Goal: Task Accomplishment & Management: Complete application form

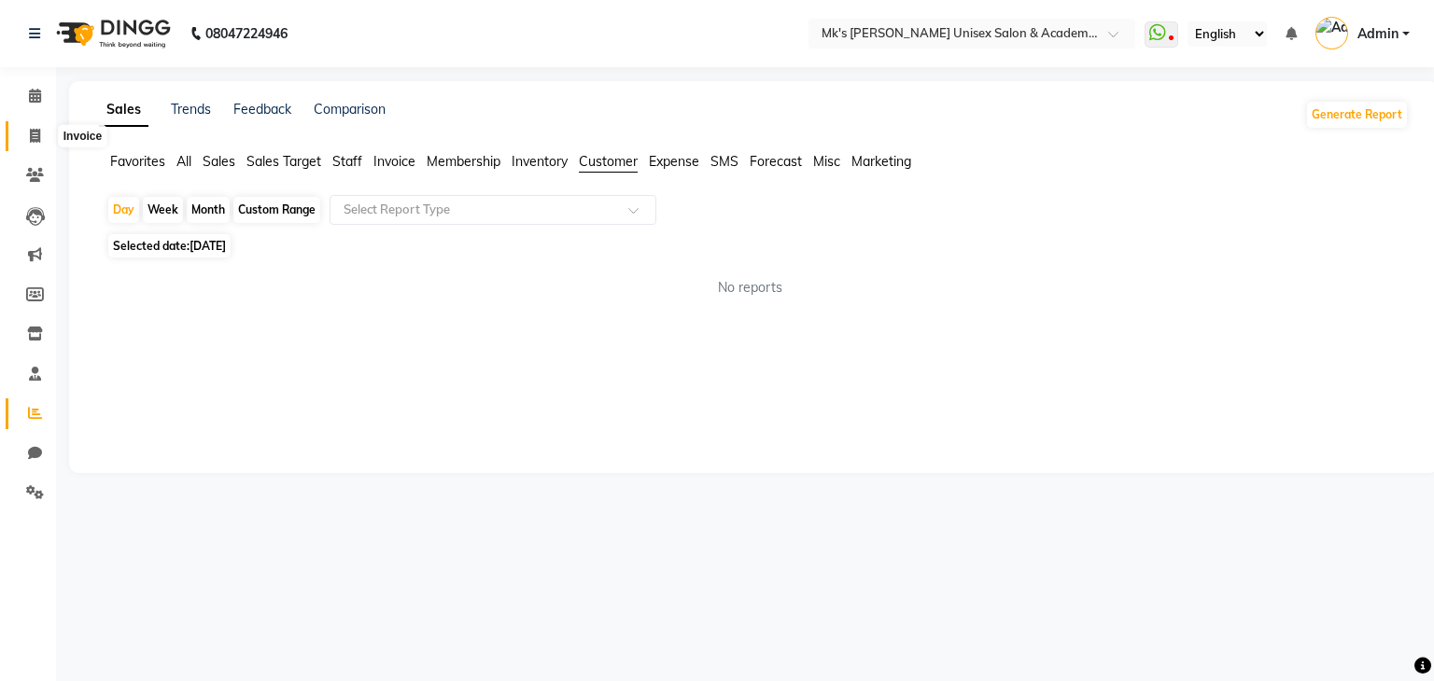
drag, startPoint x: 0, startPoint y: 0, endPoint x: 43, endPoint y: 127, distance: 134.0
click at [43, 127] on span at bounding box center [35, 136] width 33 height 21
select select "service"
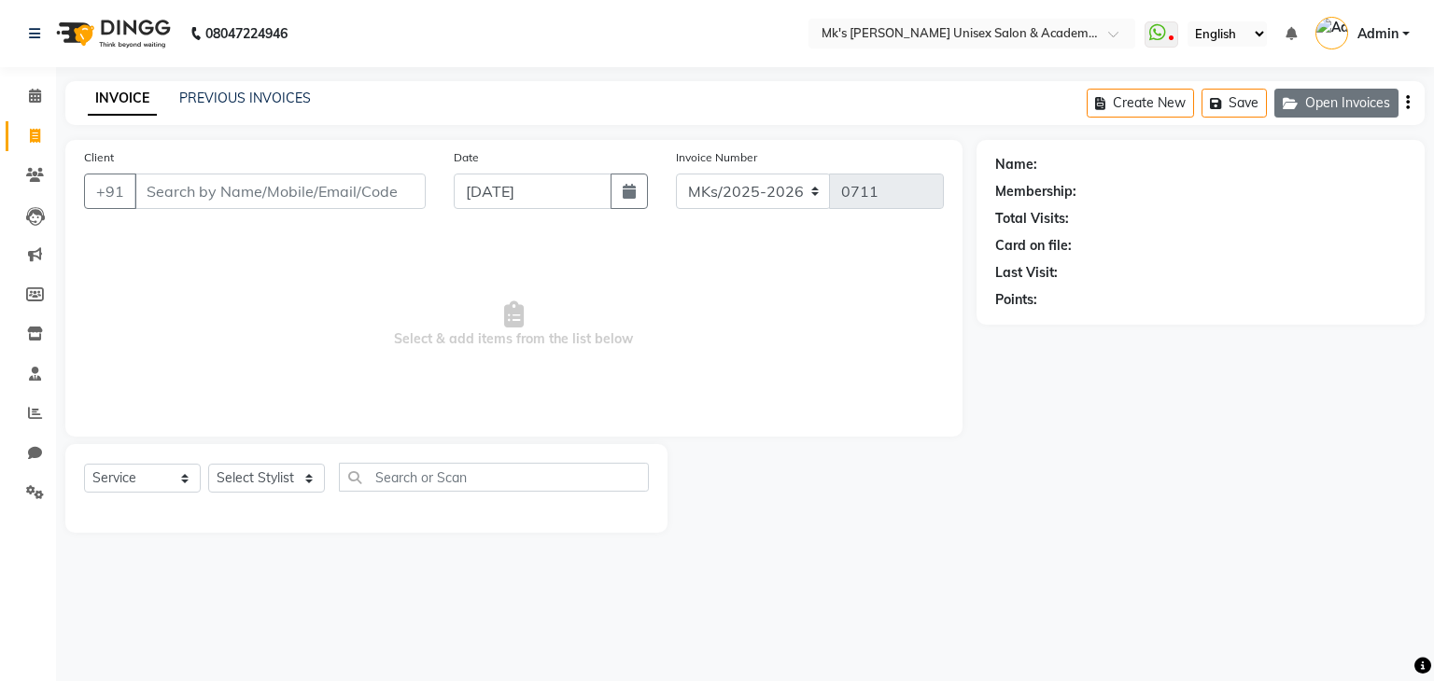
click at [1344, 94] on button "Open Invoices" at bounding box center [1336, 103] width 124 height 29
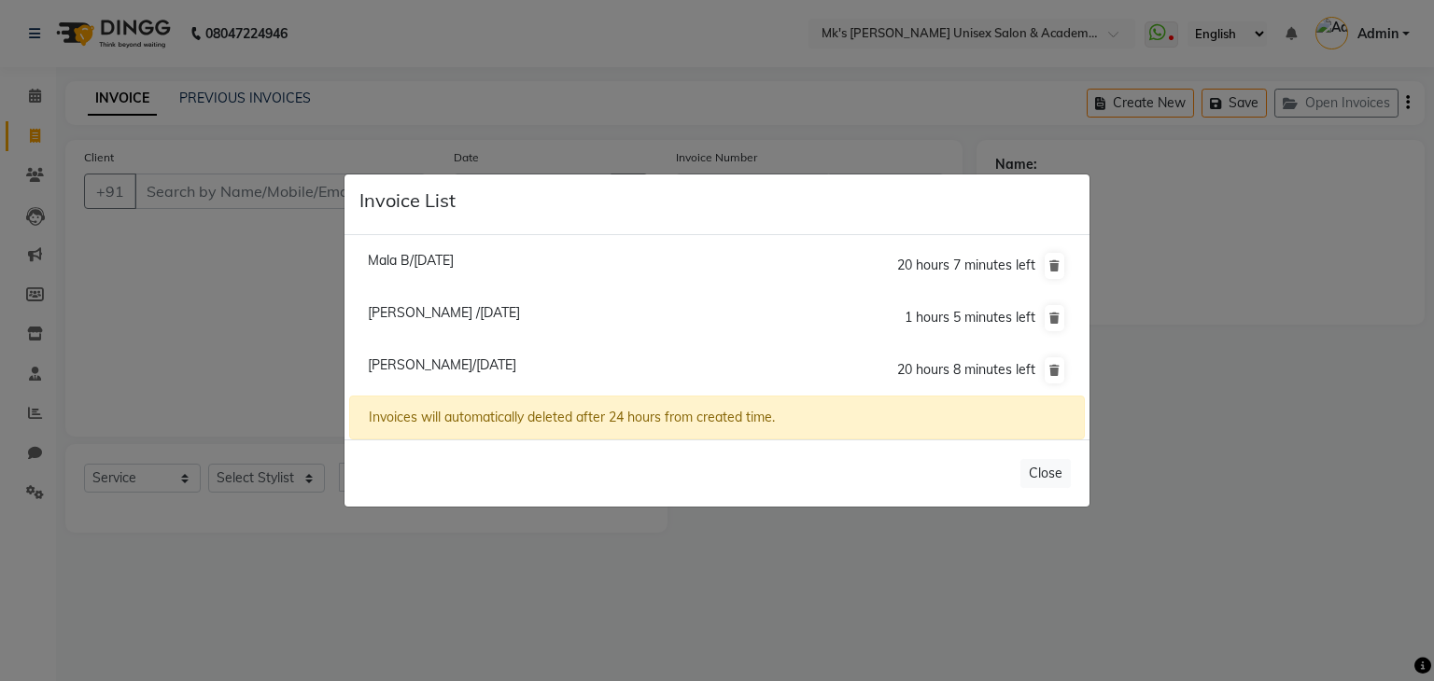
click at [454, 267] on span "Mala B/[DATE]" at bounding box center [411, 260] width 86 height 17
type input "9960801158"
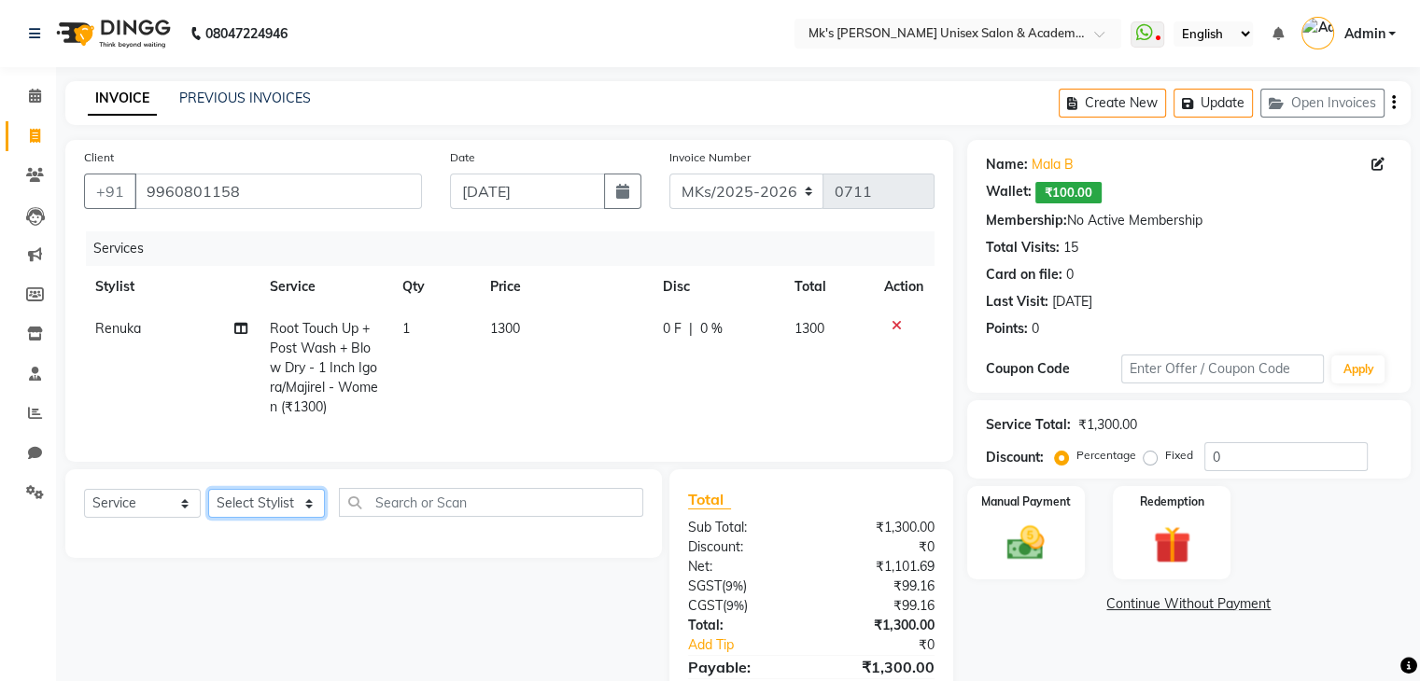
click at [262, 518] on select "Select Stylist Ketan Minsi Renuka Riya Sandhaya Santoshi" at bounding box center [266, 503] width 117 height 29
select select "21738"
click at [208, 505] on select "Select Stylist Ketan Minsi Renuka Riya Sandhaya Santoshi" at bounding box center [266, 503] width 117 height 29
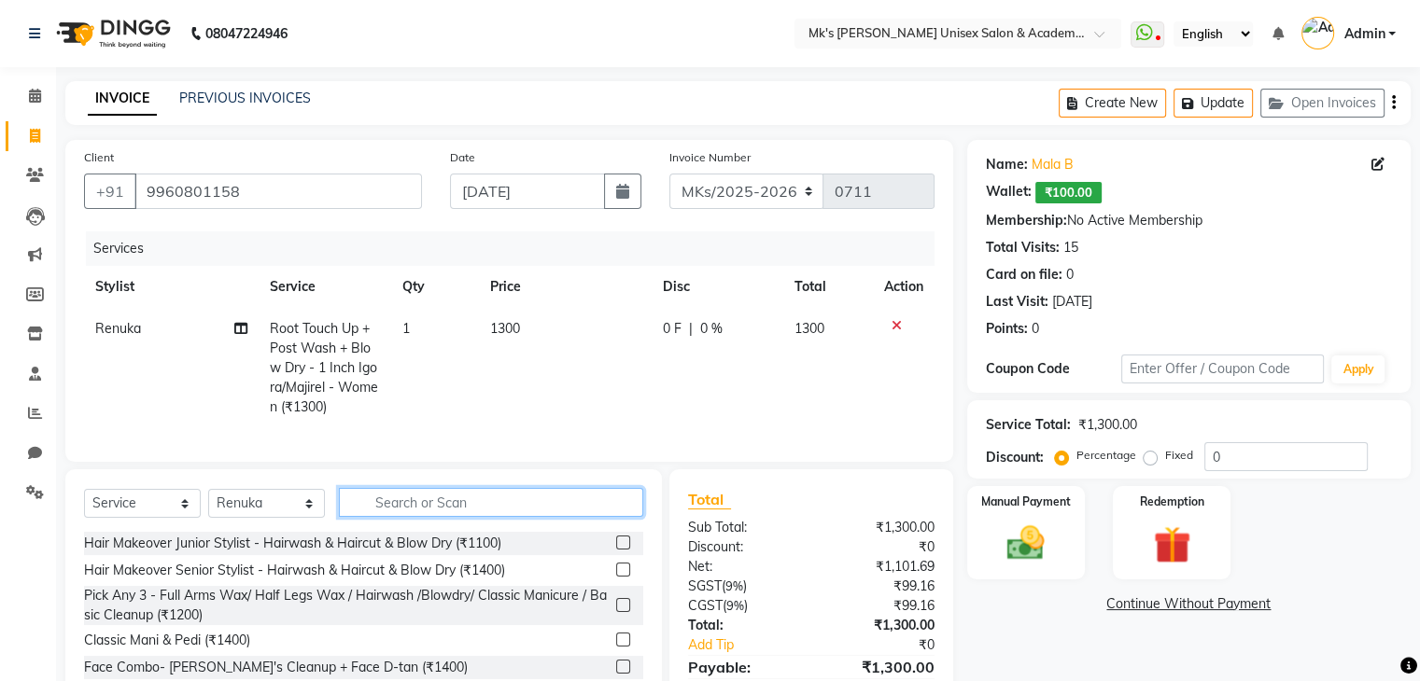
click at [474, 515] on input "text" at bounding box center [491, 502] width 304 height 29
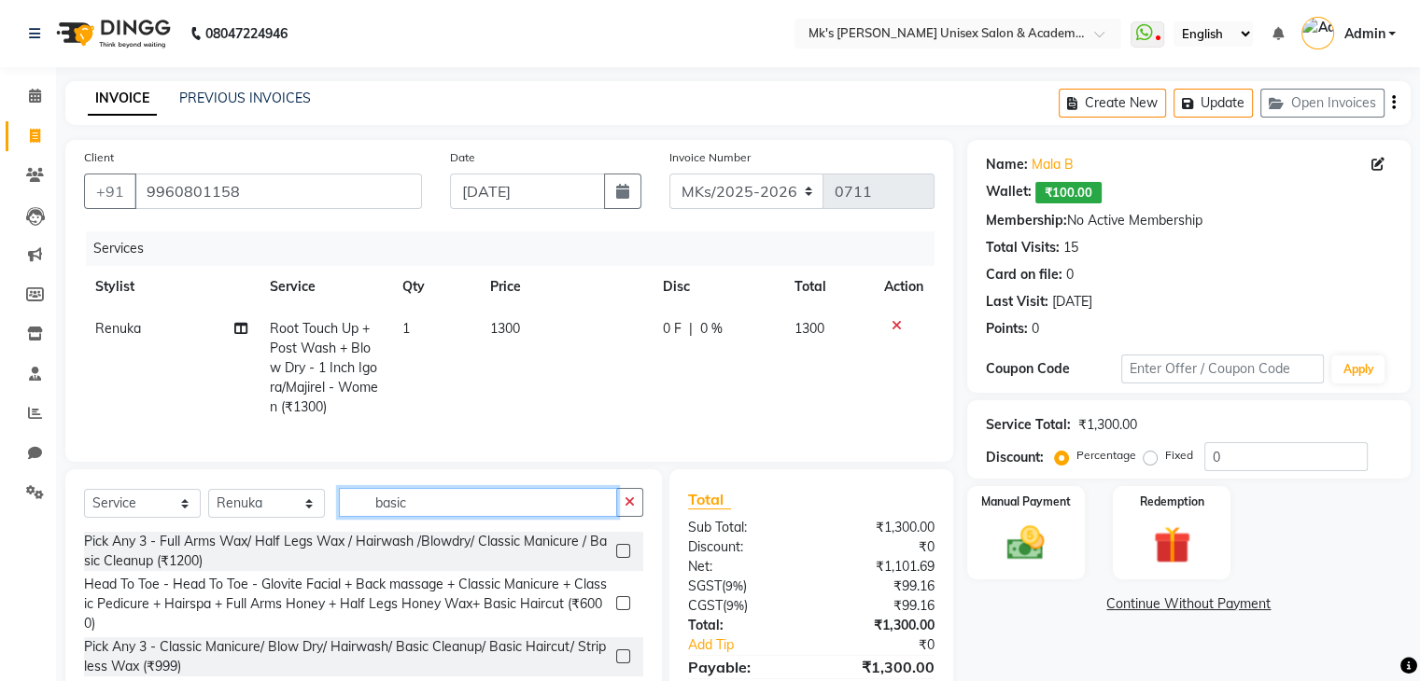
scroll to position [106, 0]
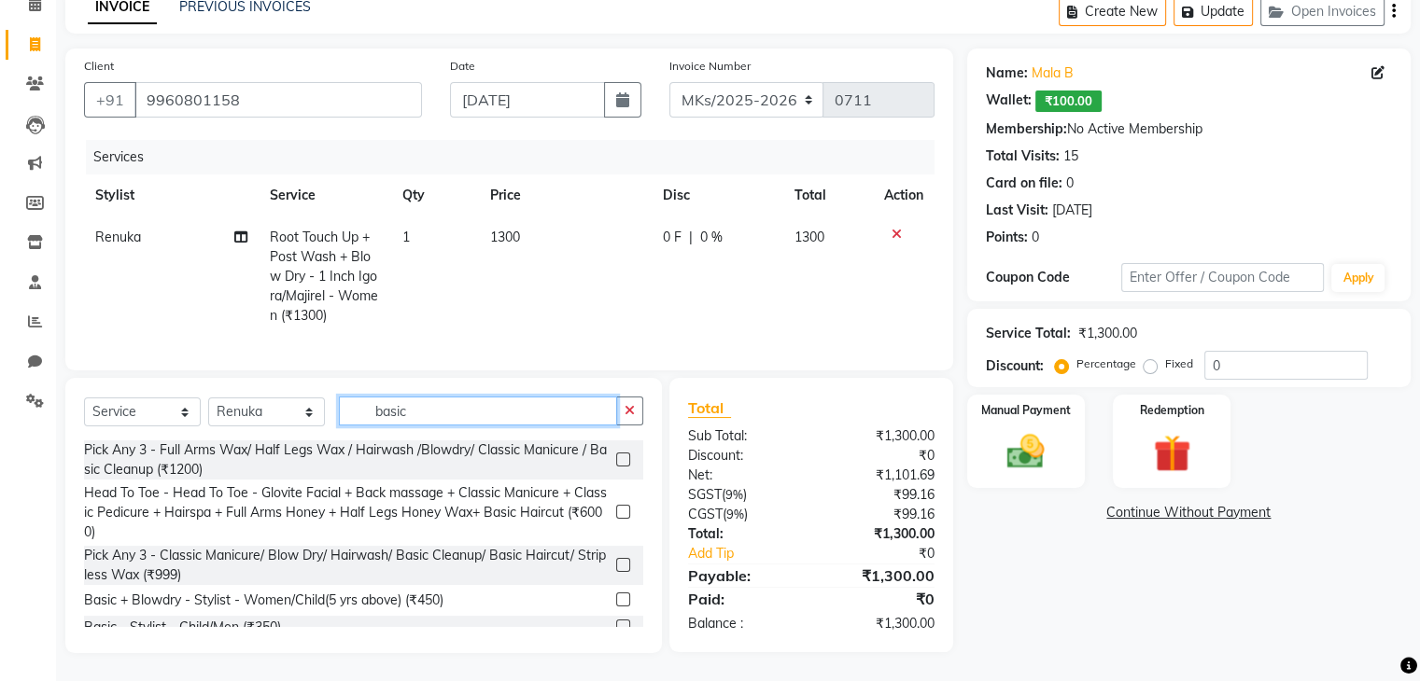
type input "basic"
click at [616, 594] on label at bounding box center [623, 600] width 14 height 14
click at [616, 595] on input "checkbox" at bounding box center [622, 601] width 12 height 12
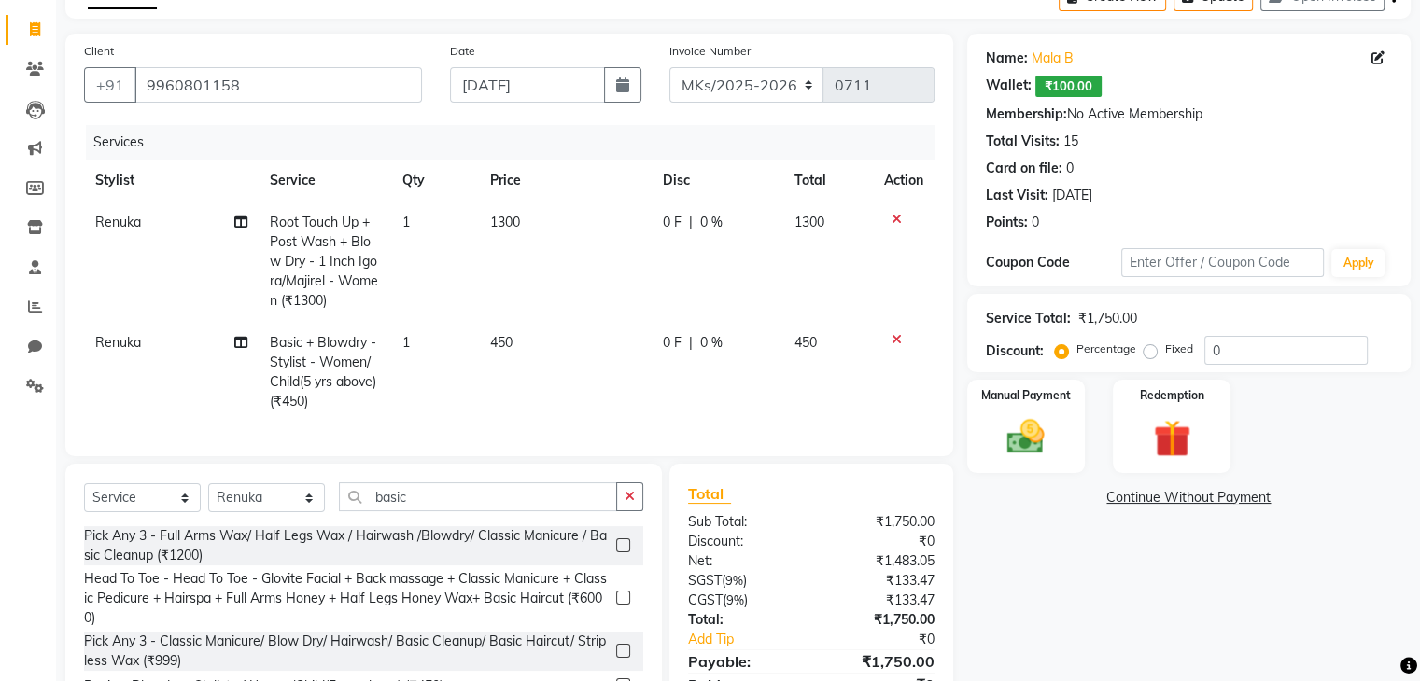
checkbox input "false"
click at [1204, 351] on input "0" at bounding box center [1285, 350] width 163 height 29
type input "20"
click at [1061, 415] on div "Manual Payment" at bounding box center [1025, 426] width 122 height 96
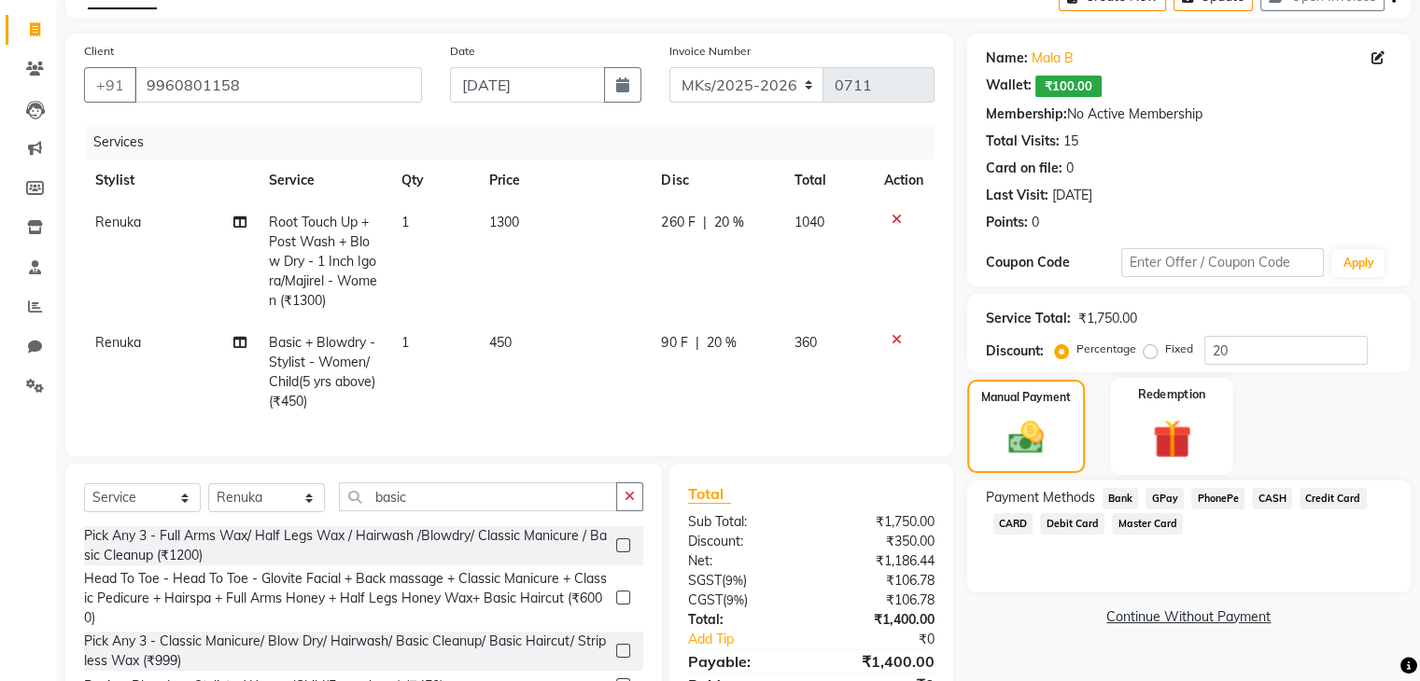
click at [1180, 434] on img at bounding box center [1171, 439] width 63 height 48
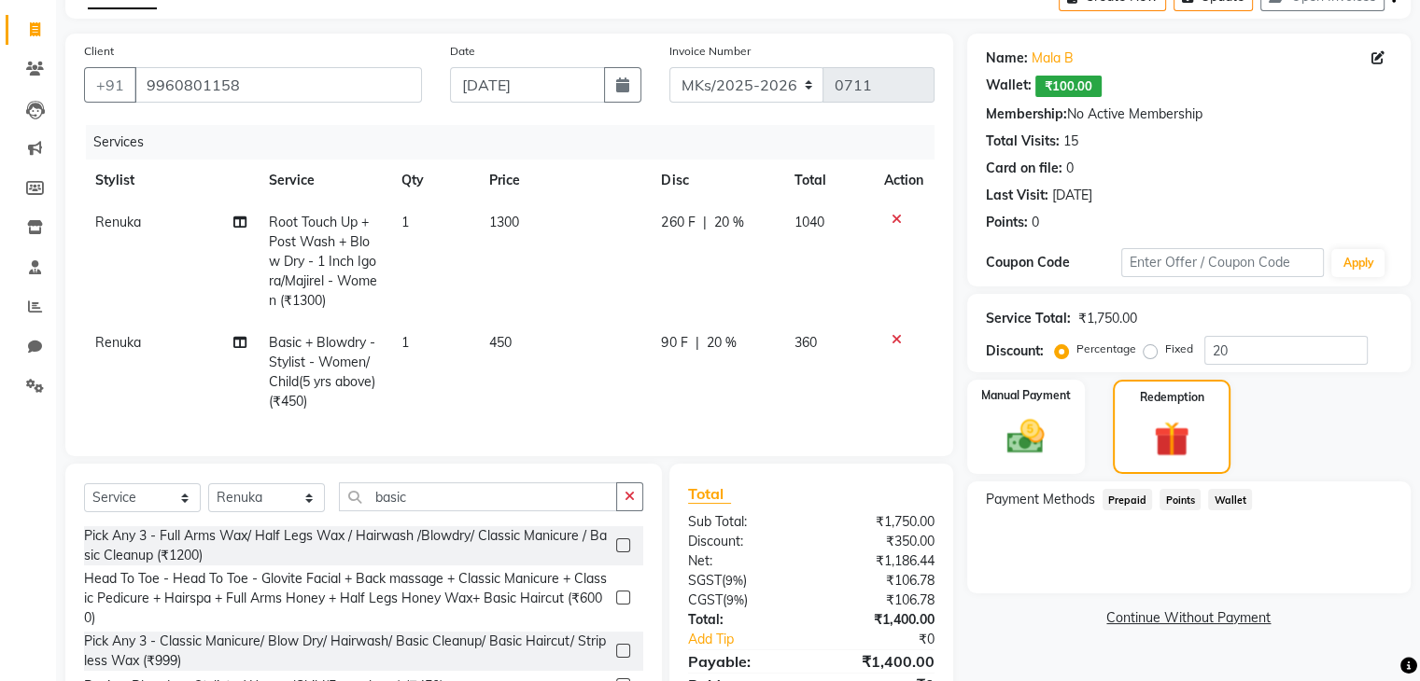
click at [1235, 489] on span "Wallet" at bounding box center [1230, 499] width 44 height 21
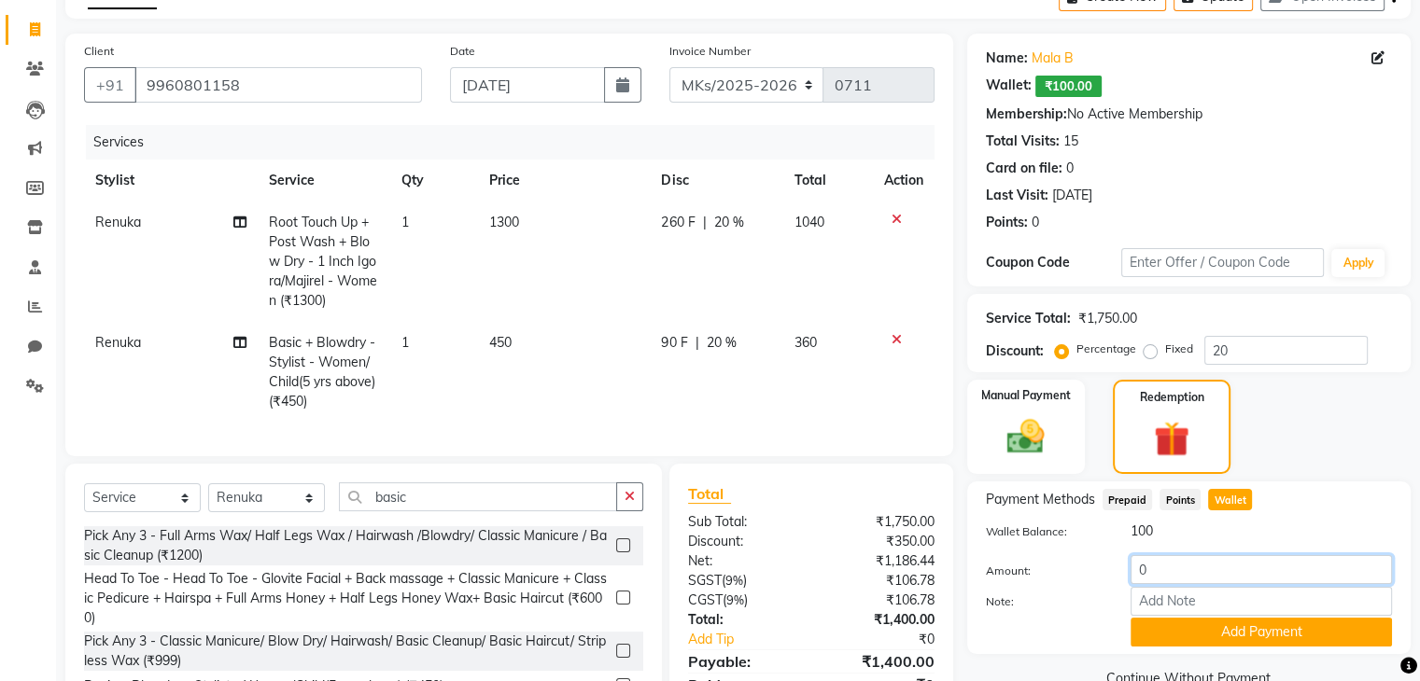
click at [1142, 572] on input "0" at bounding box center [1260, 569] width 261 height 29
type input "100"
click at [1207, 631] on button "Add Payment" at bounding box center [1260, 632] width 261 height 29
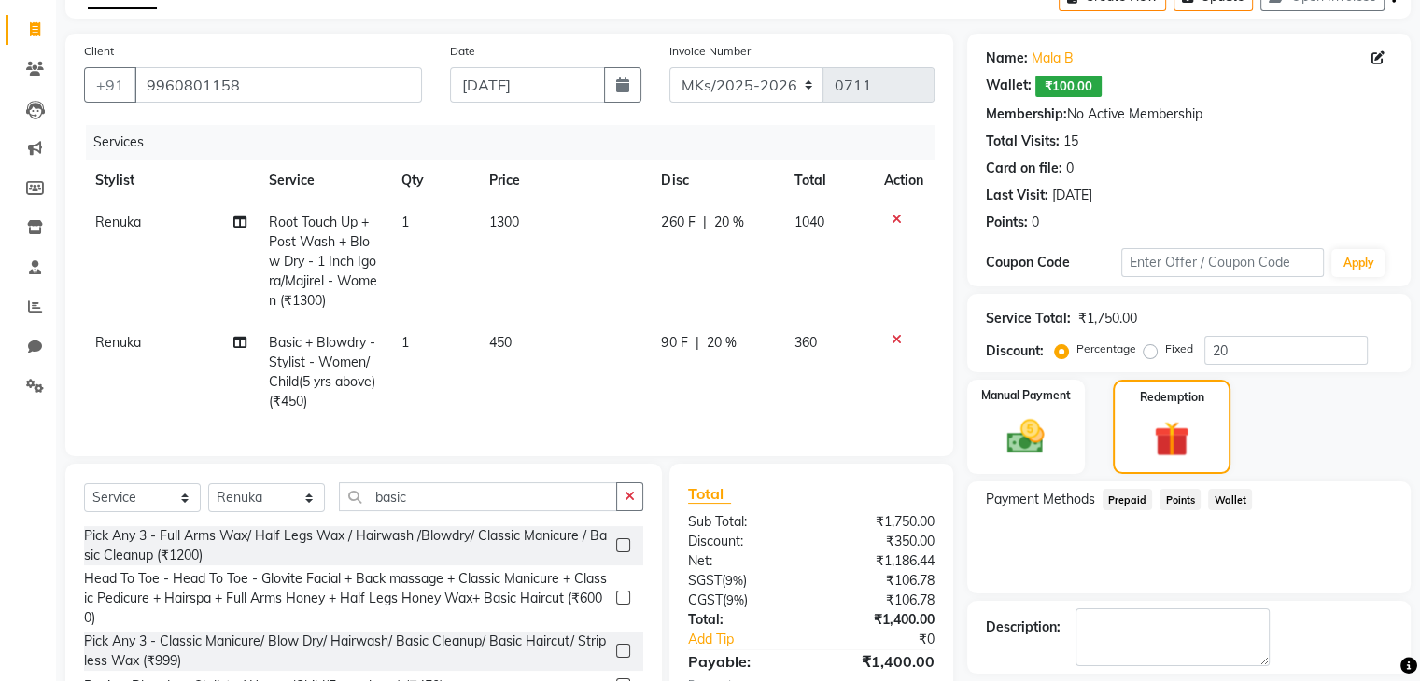
scroll to position [245, 0]
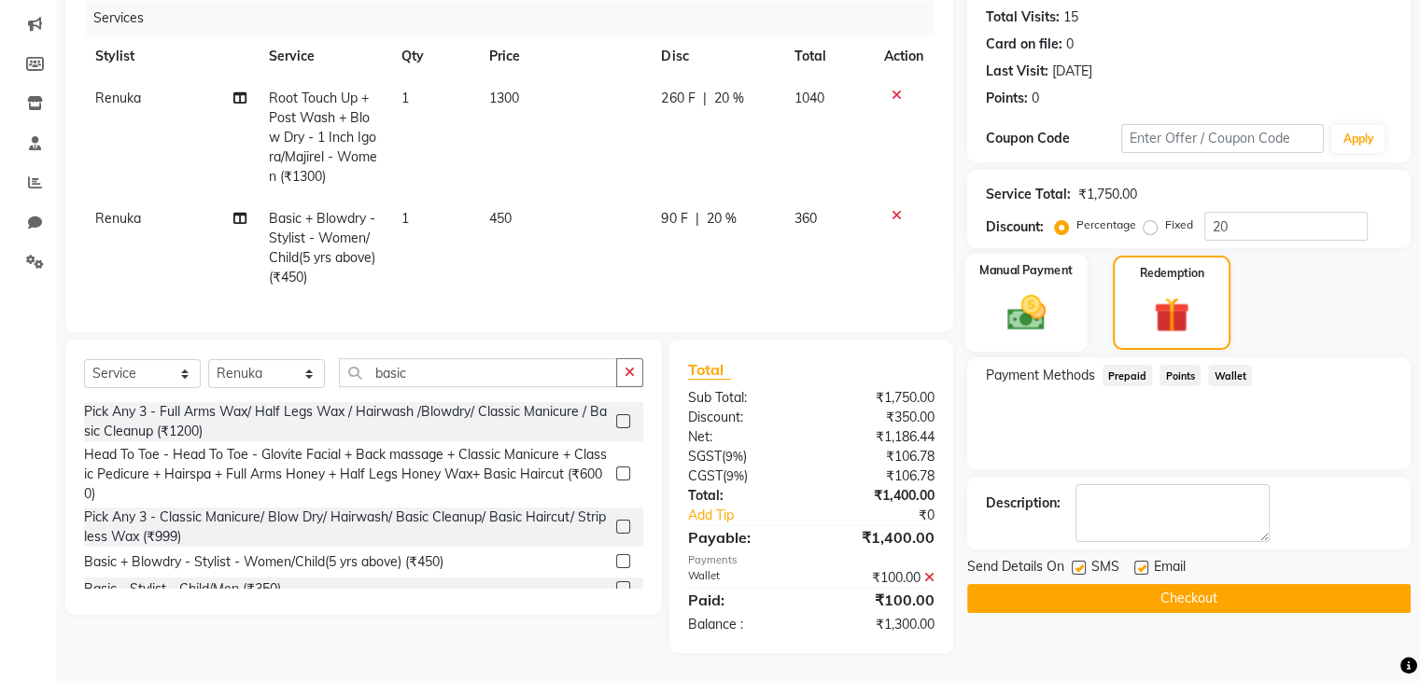
click at [1046, 303] on img at bounding box center [1025, 312] width 63 height 45
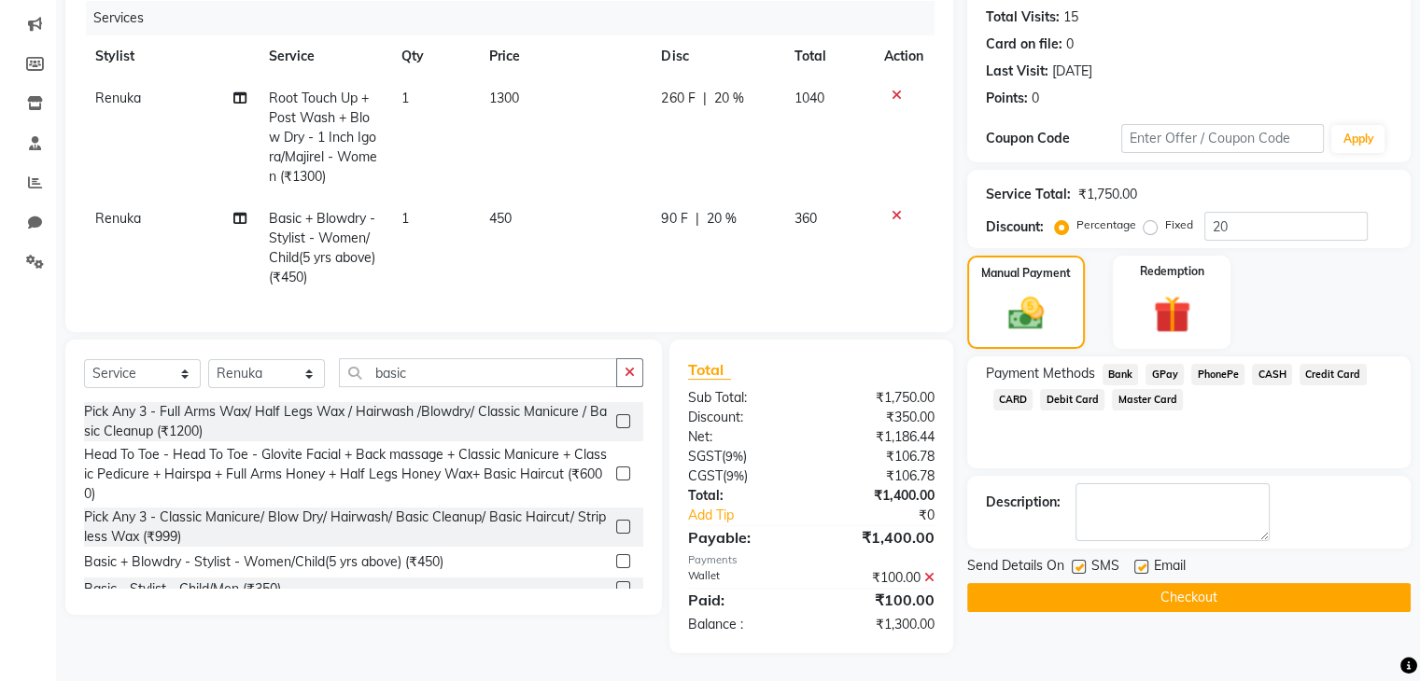
click at [1162, 364] on span "GPay" at bounding box center [1164, 374] width 38 height 21
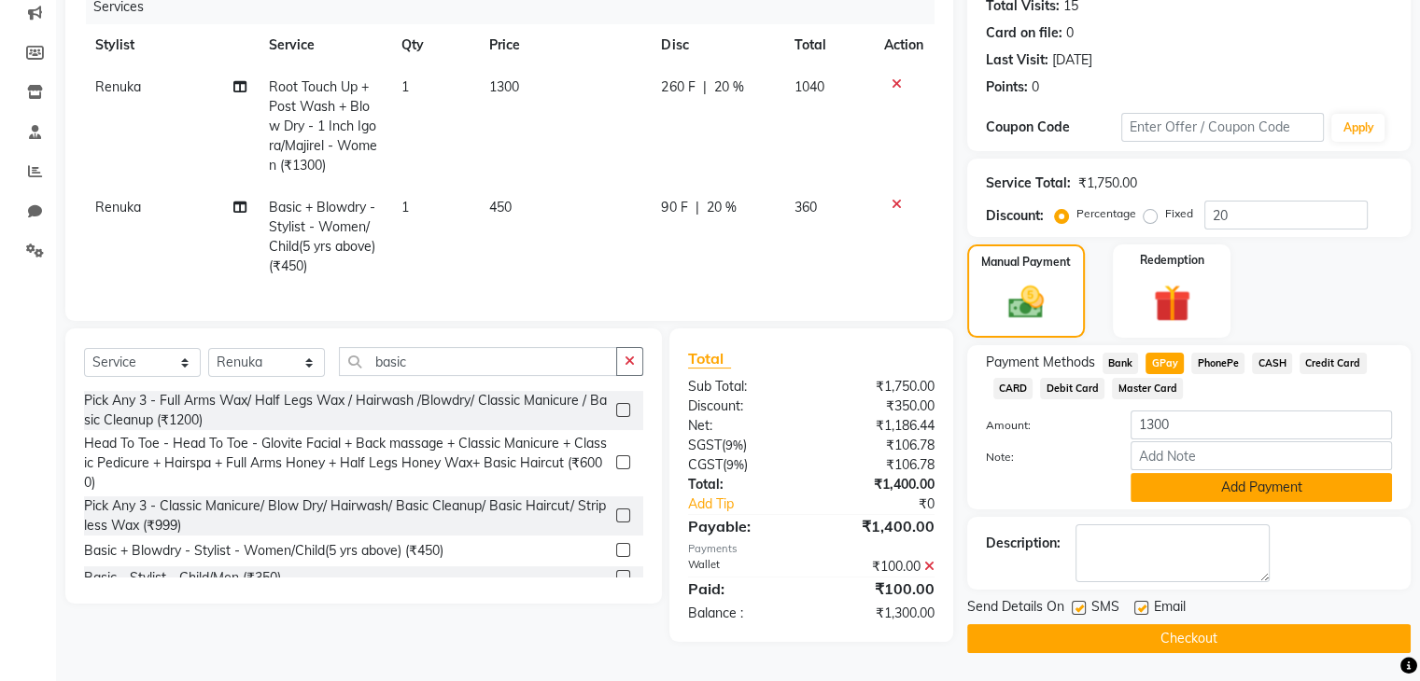
click at [1177, 473] on button "Add Payment" at bounding box center [1260, 487] width 261 height 29
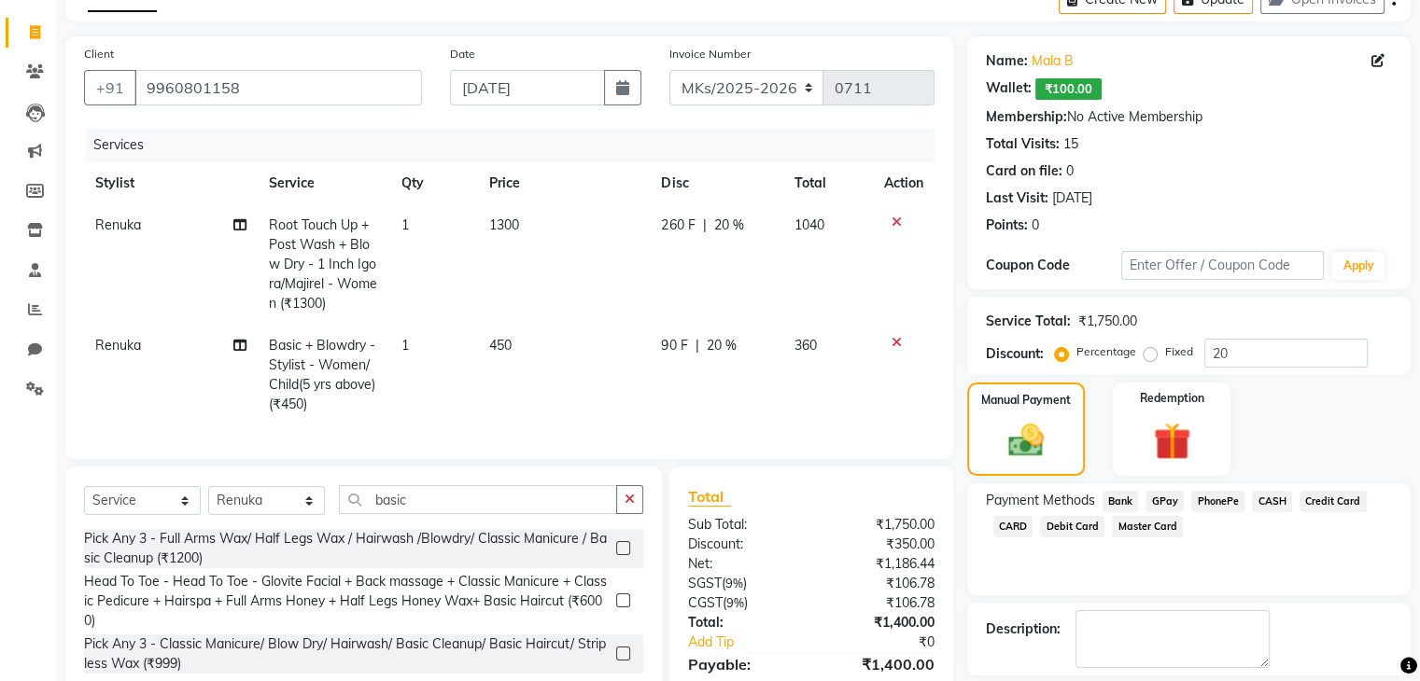
scroll to position [258, 0]
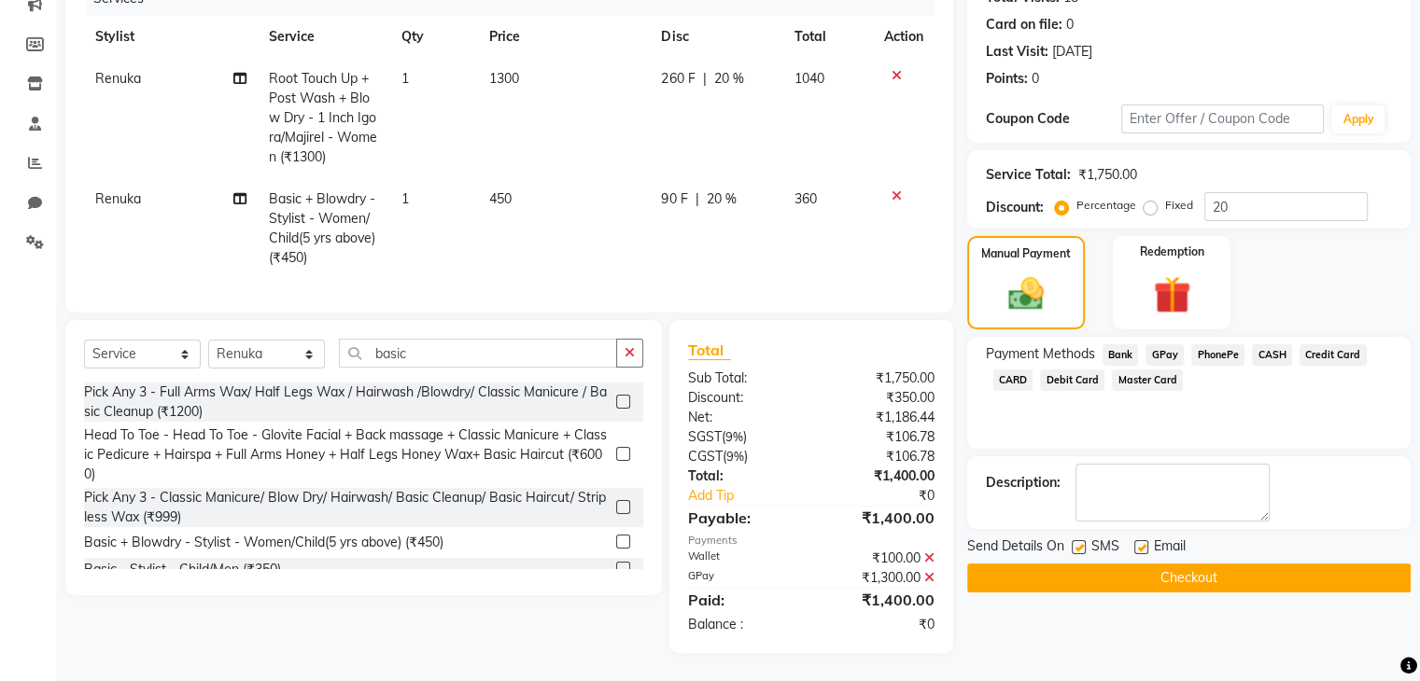
click at [1180, 567] on button "Checkout" at bounding box center [1188, 578] width 443 height 29
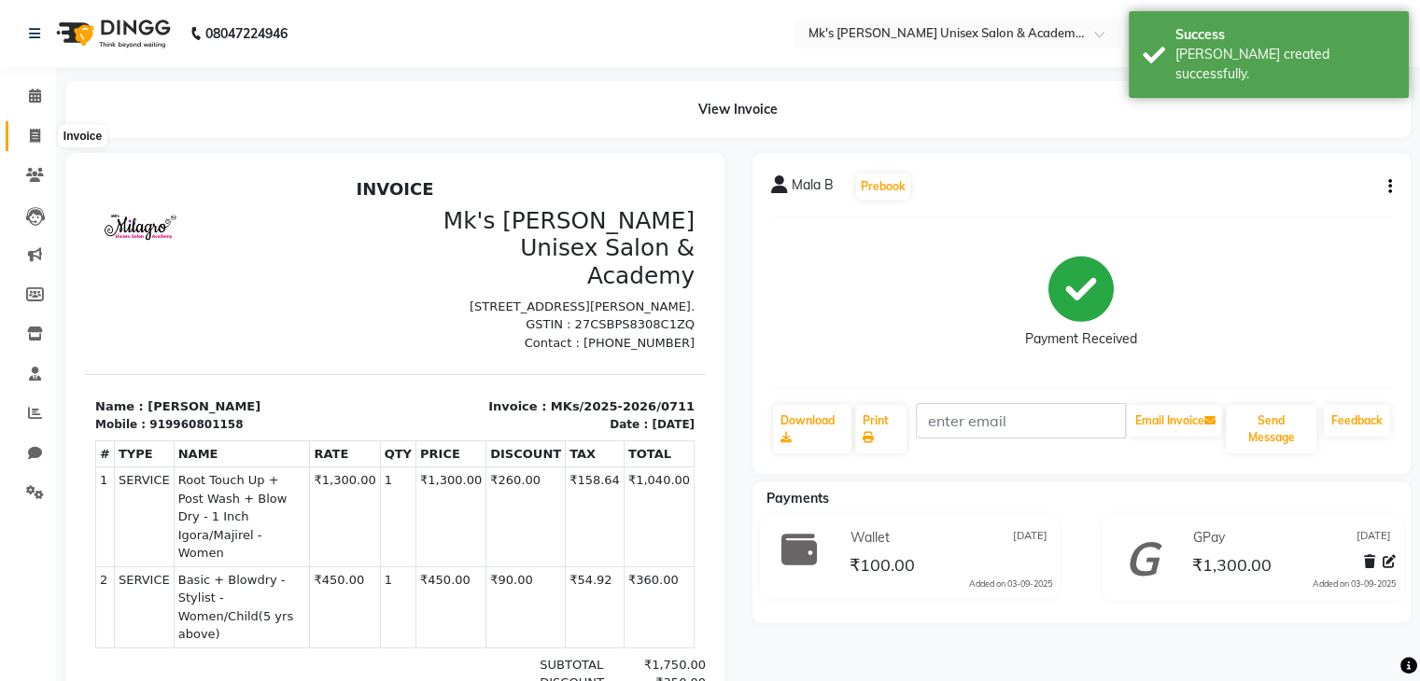
click at [40, 130] on span at bounding box center [35, 136] width 33 height 21
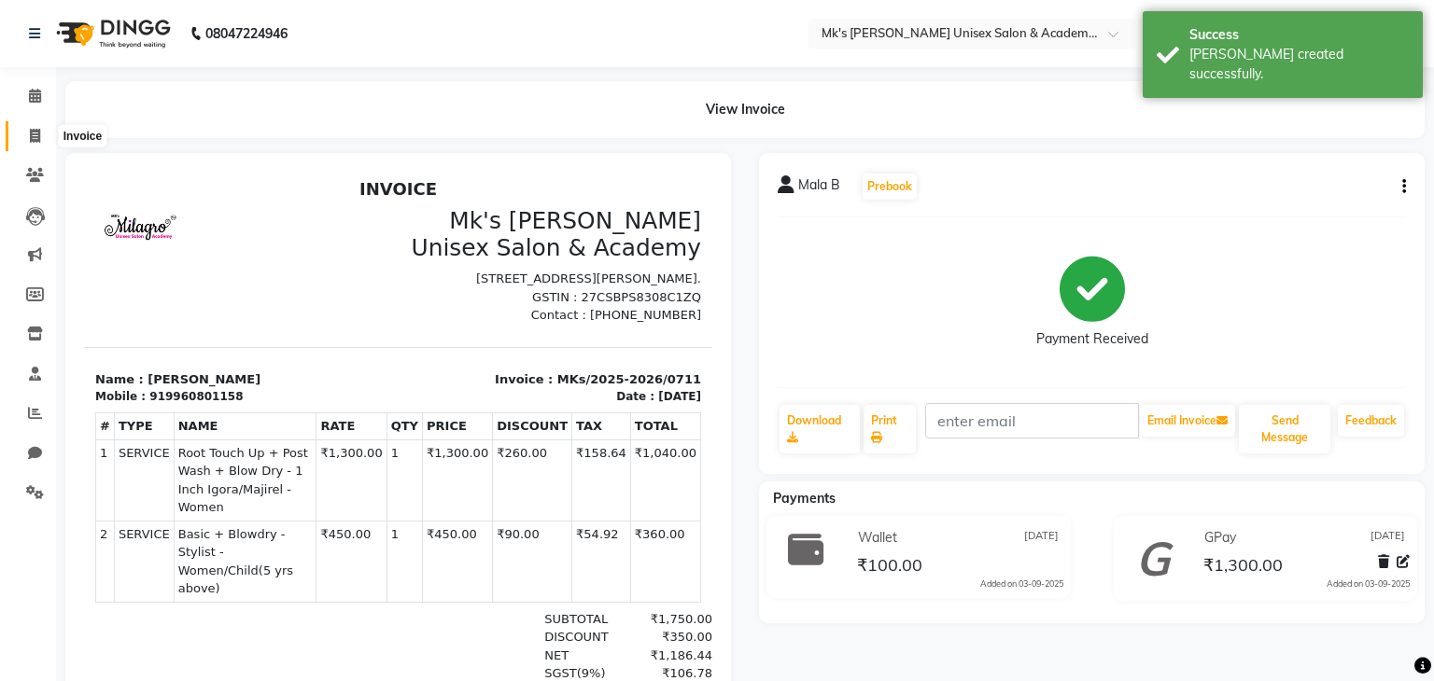
select select "service"
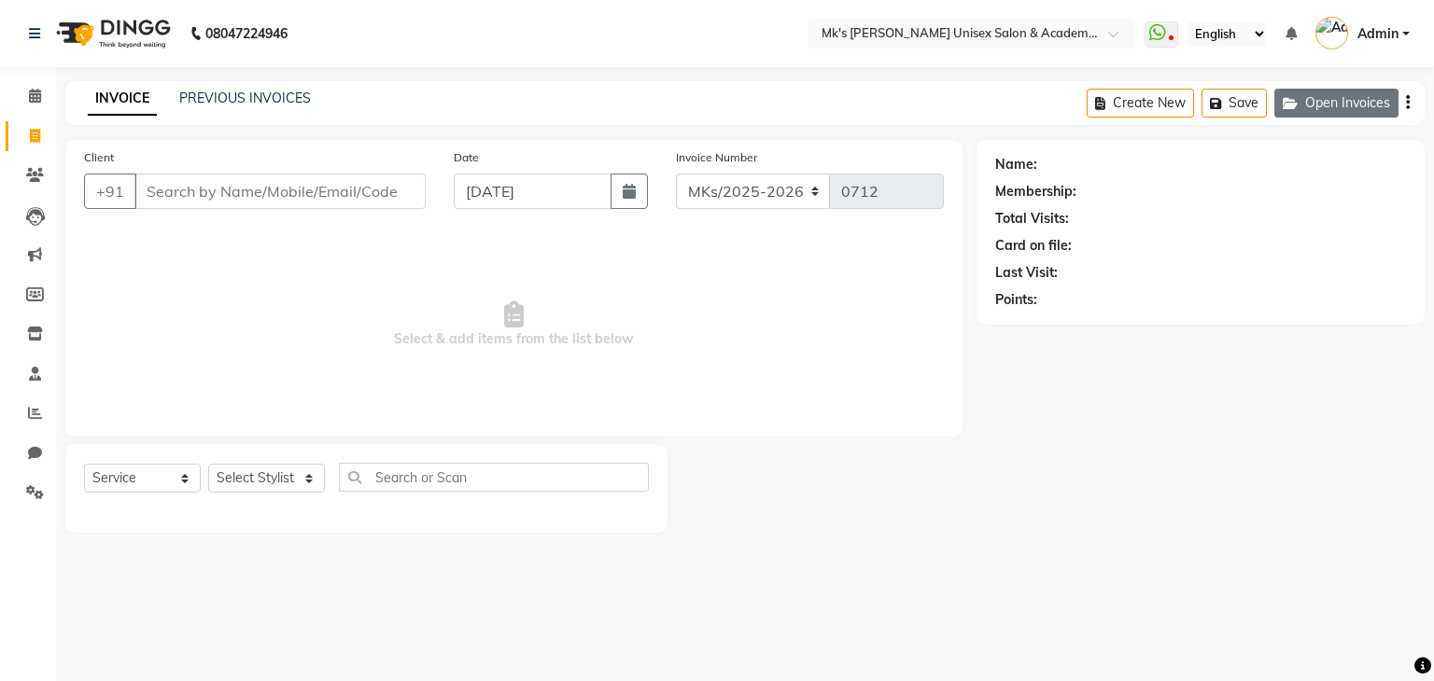
click at [1322, 102] on button "Open Invoices" at bounding box center [1336, 103] width 124 height 29
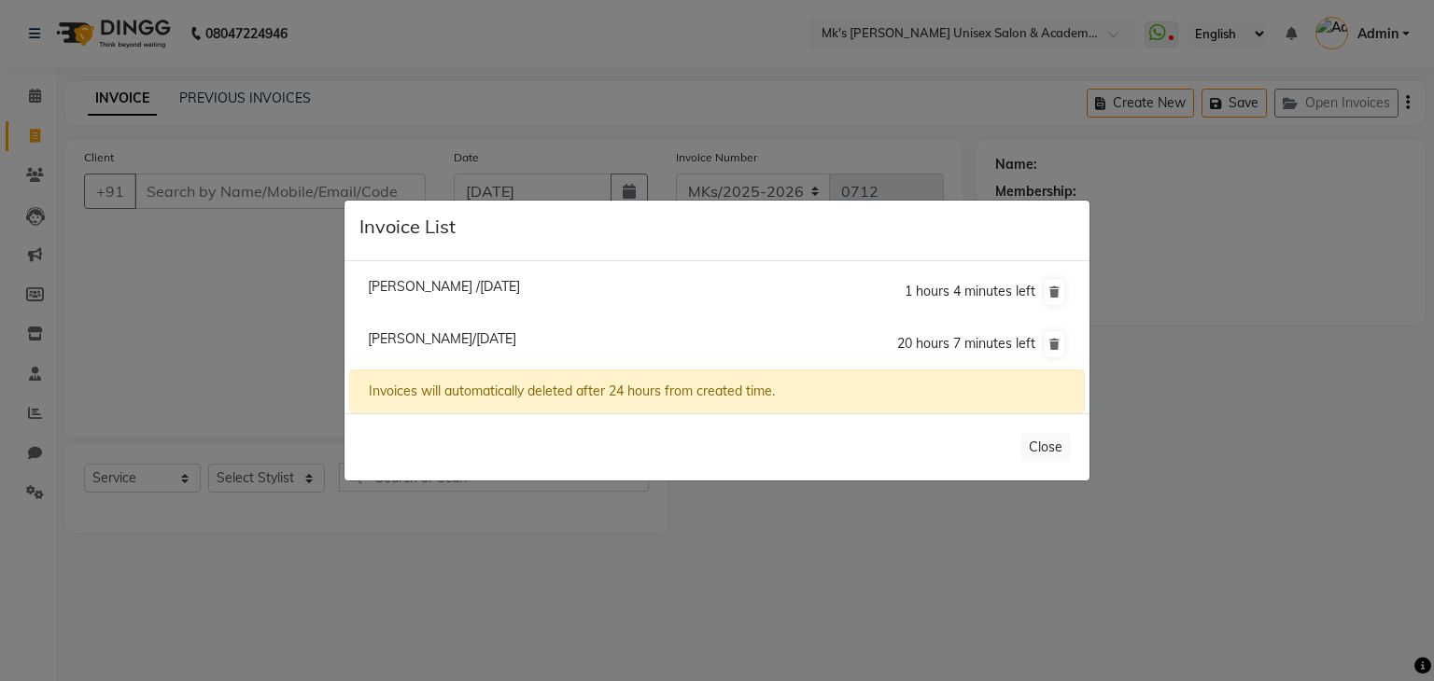
click at [447, 345] on span "[PERSON_NAME]/[DATE]" at bounding box center [442, 338] width 148 height 17
type input "9011062008"
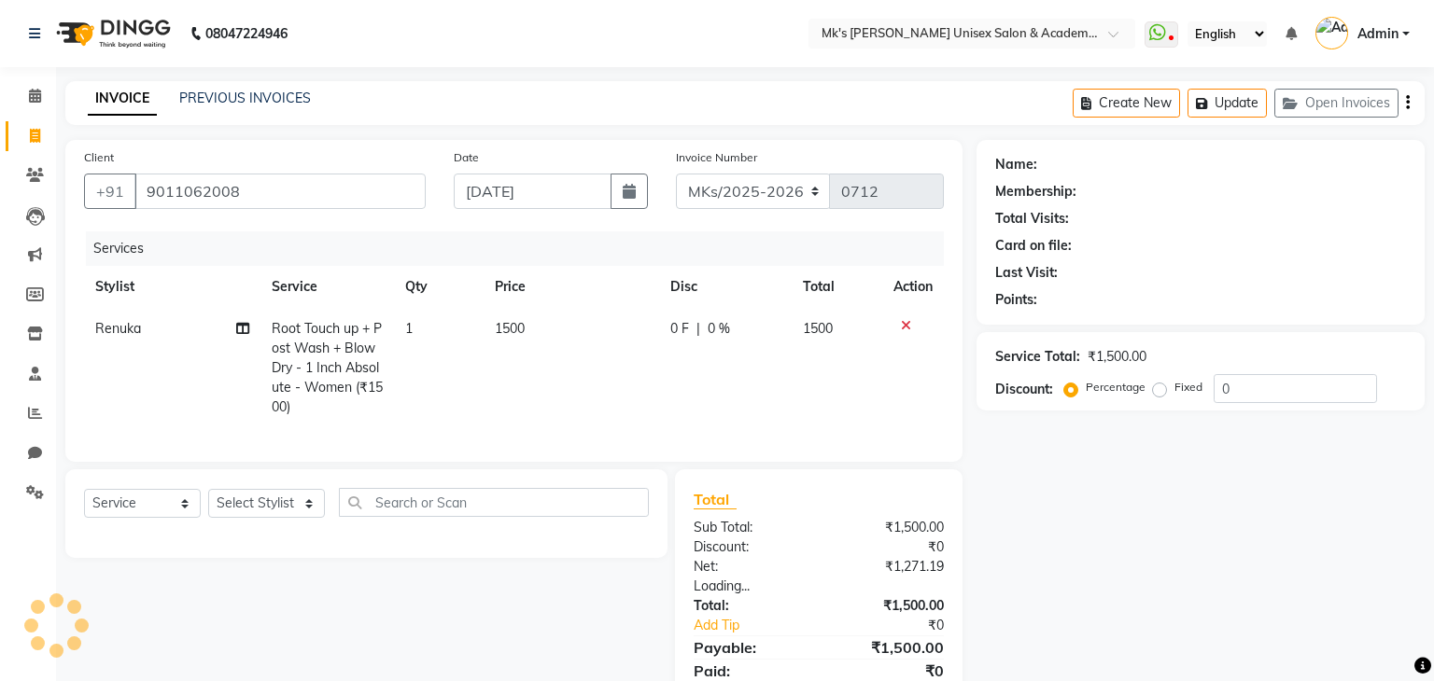
select select "1: Object"
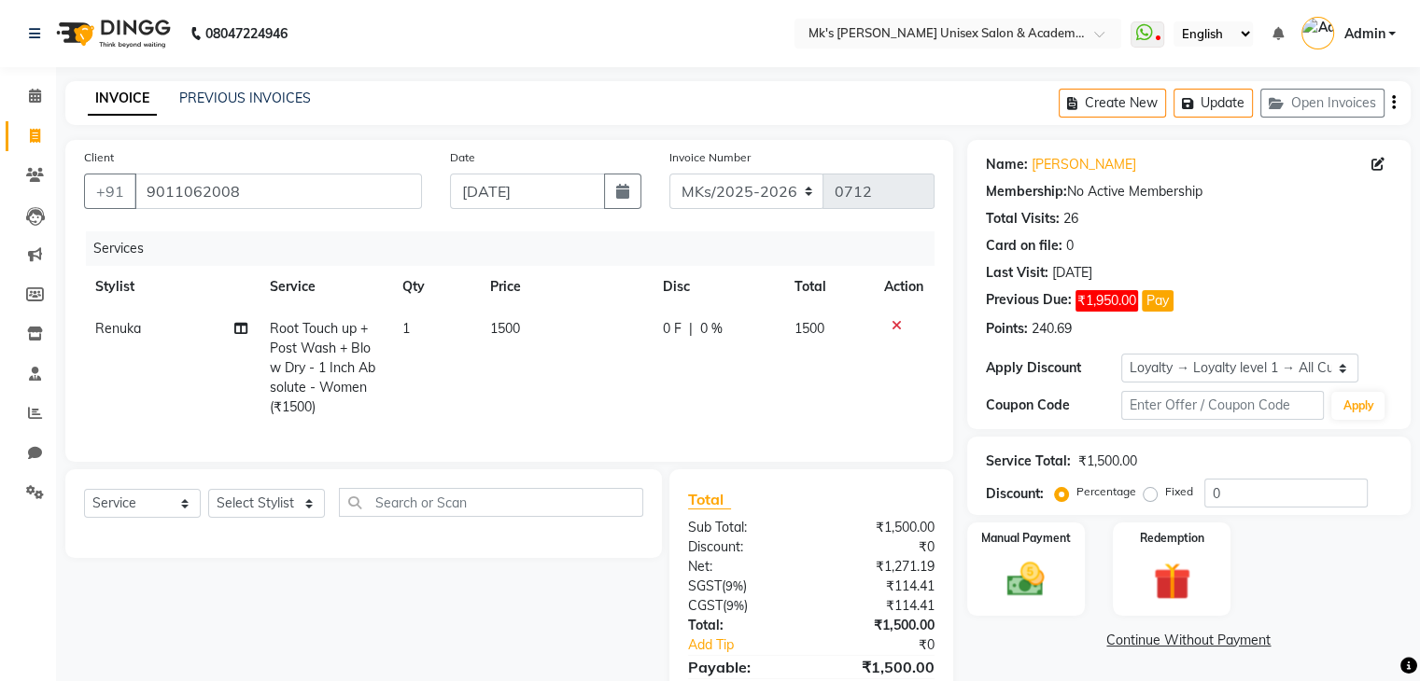
click at [500, 329] on span "1500" at bounding box center [505, 328] width 30 height 17
select select "21738"
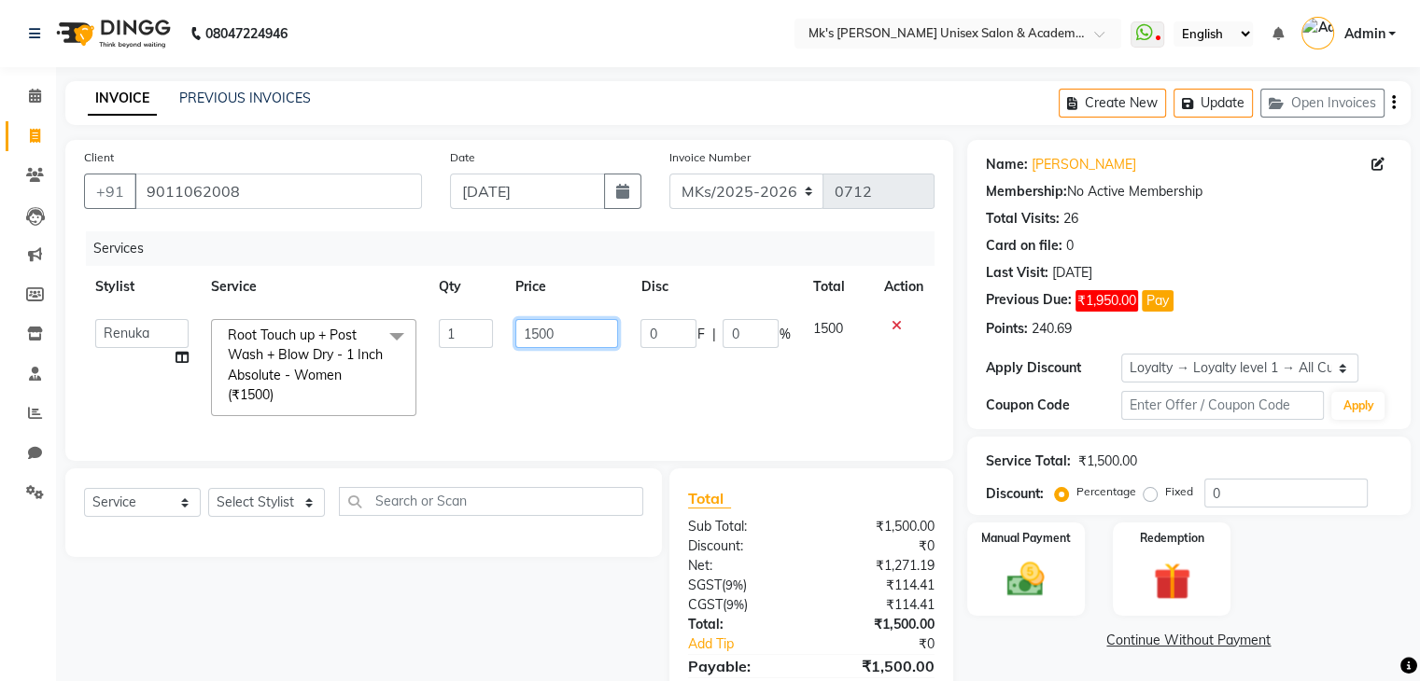
click at [529, 326] on input "1500" at bounding box center [566, 333] width 103 height 29
type input "1700"
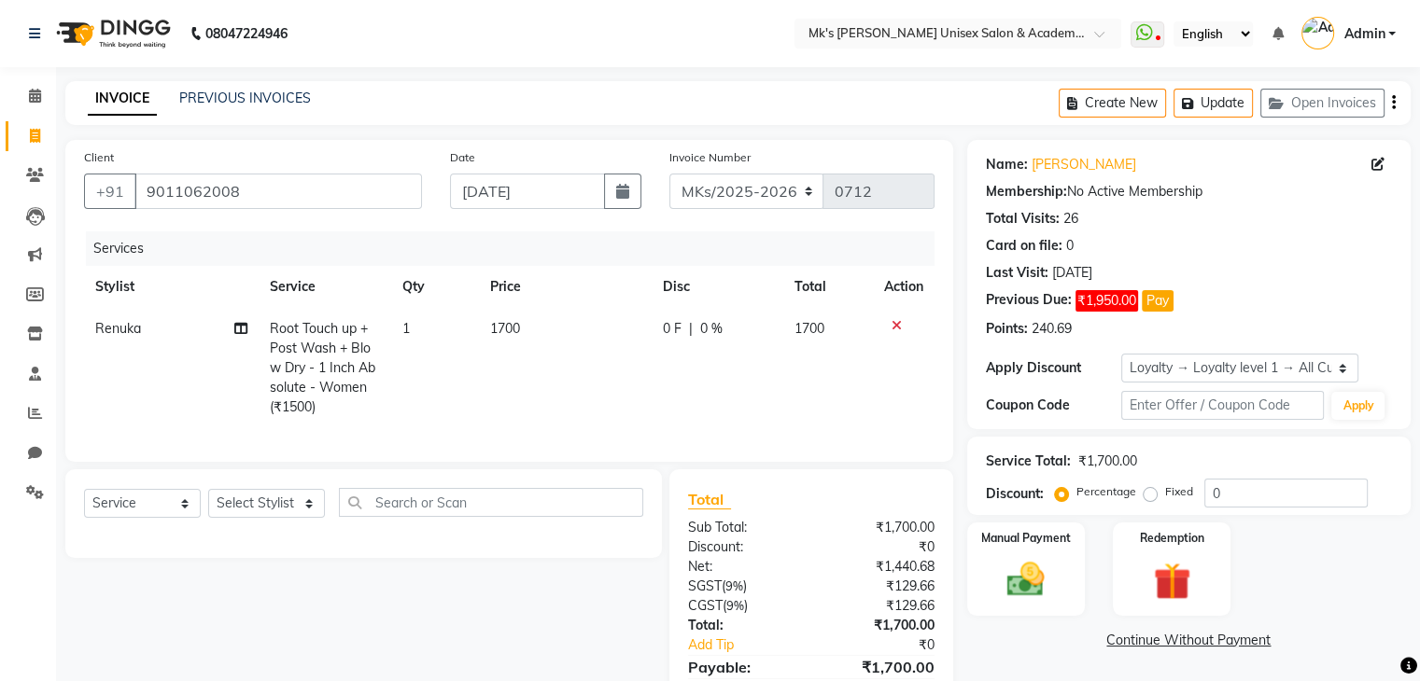
click at [586, 386] on td "1700" at bounding box center [565, 368] width 173 height 120
select select "21738"
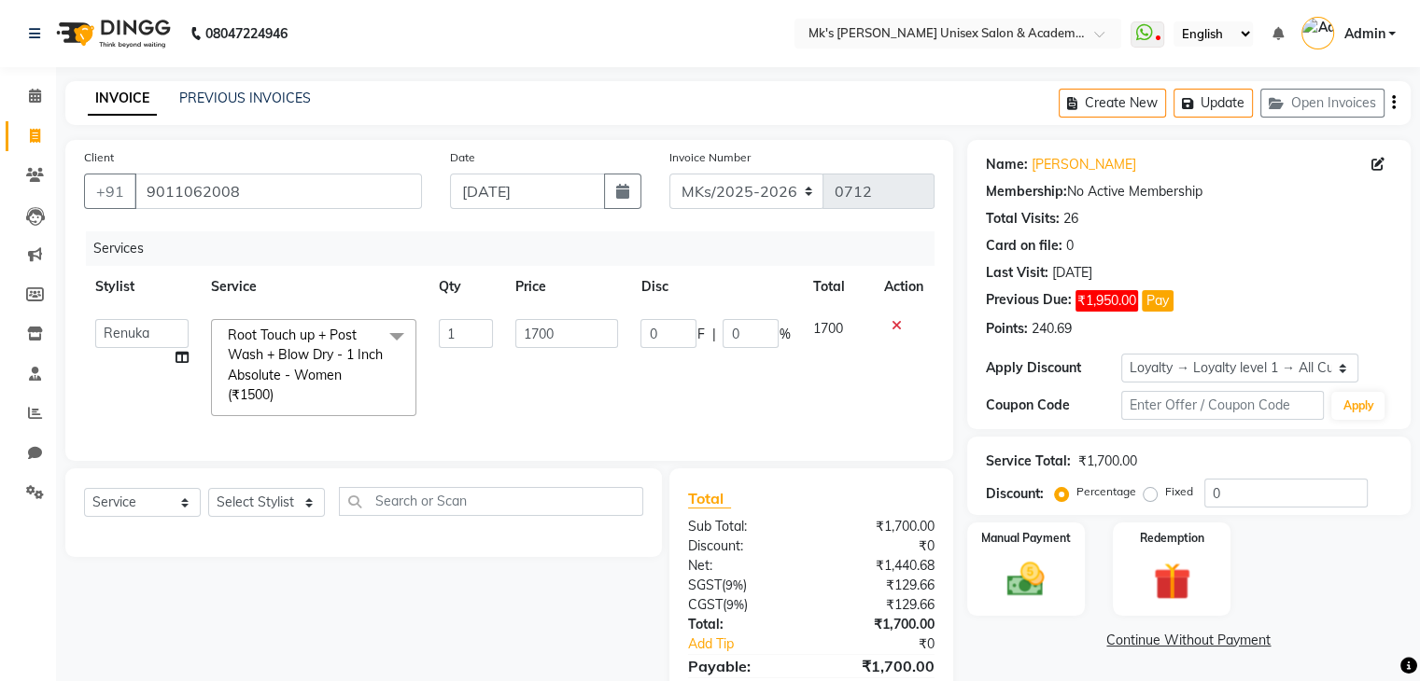
scroll to position [104, 0]
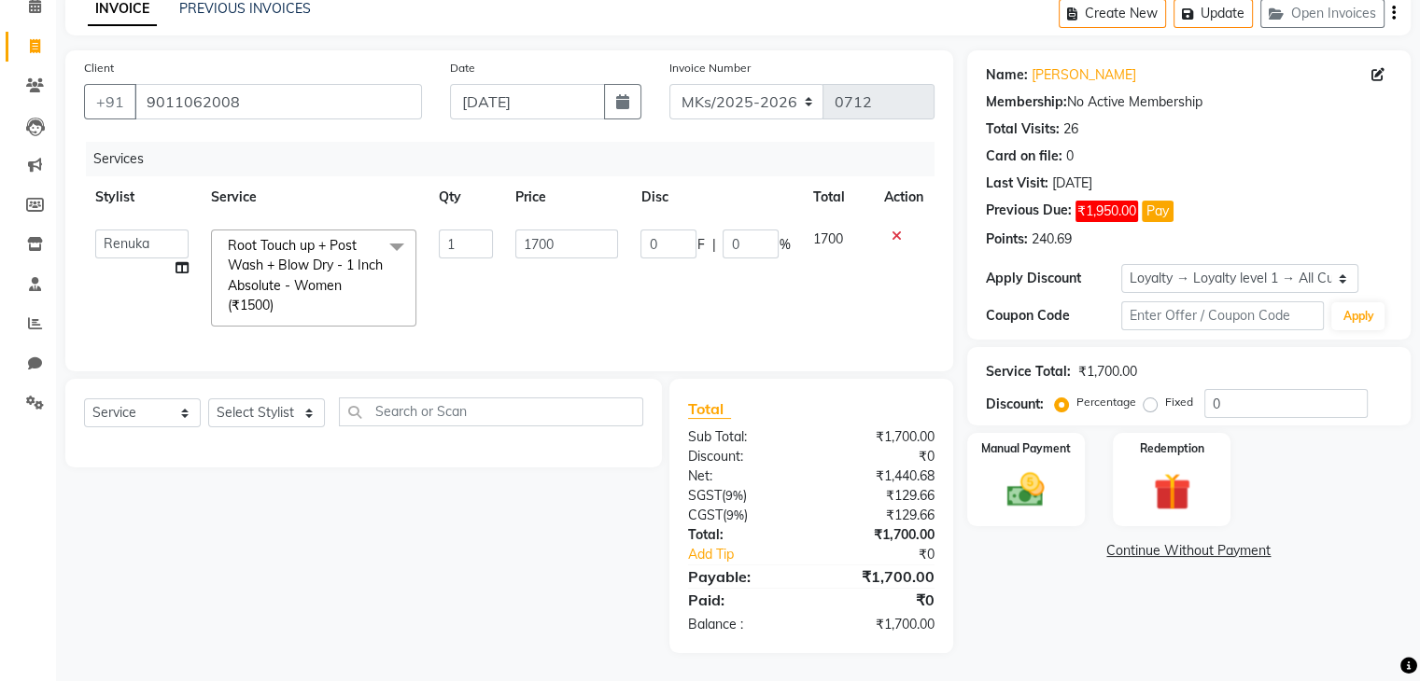
click at [1165, 541] on link "Continue Without Payment" at bounding box center [1189, 551] width 436 height 20
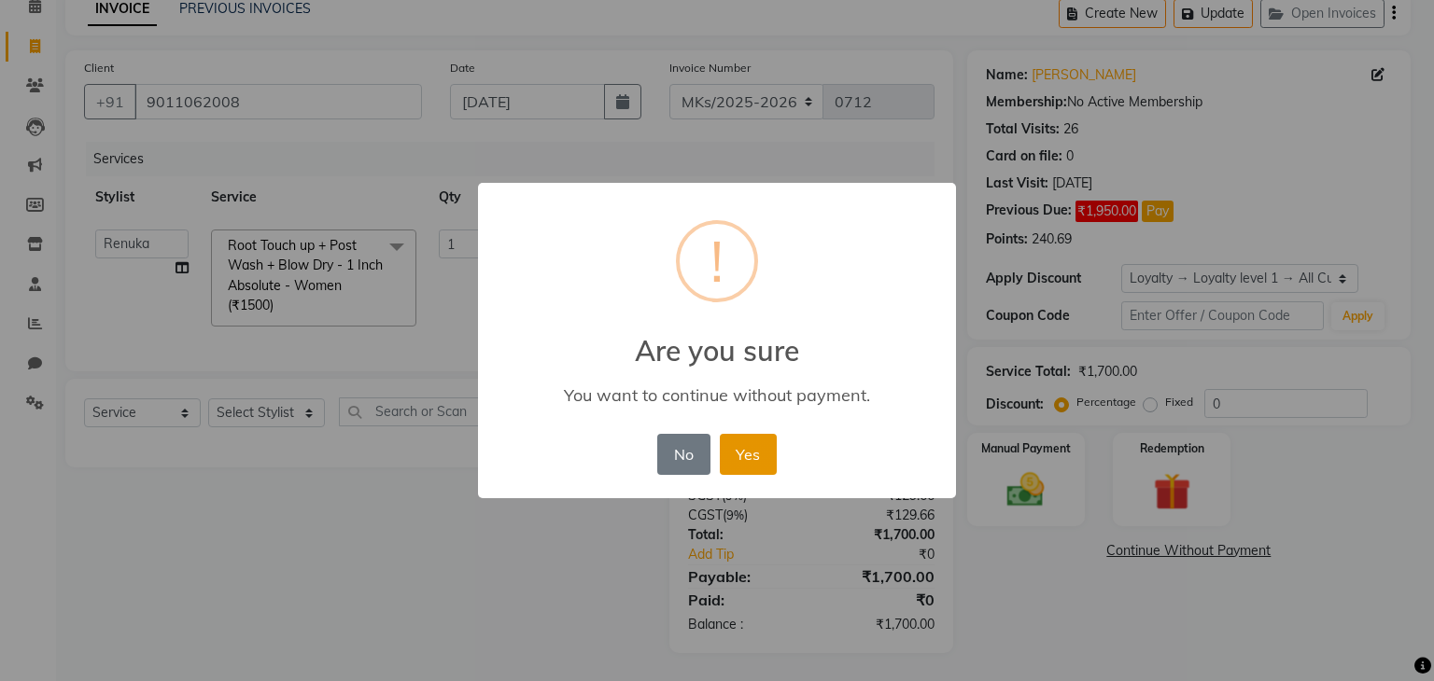
click at [743, 446] on button "Yes" at bounding box center [748, 454] width 57 height 41
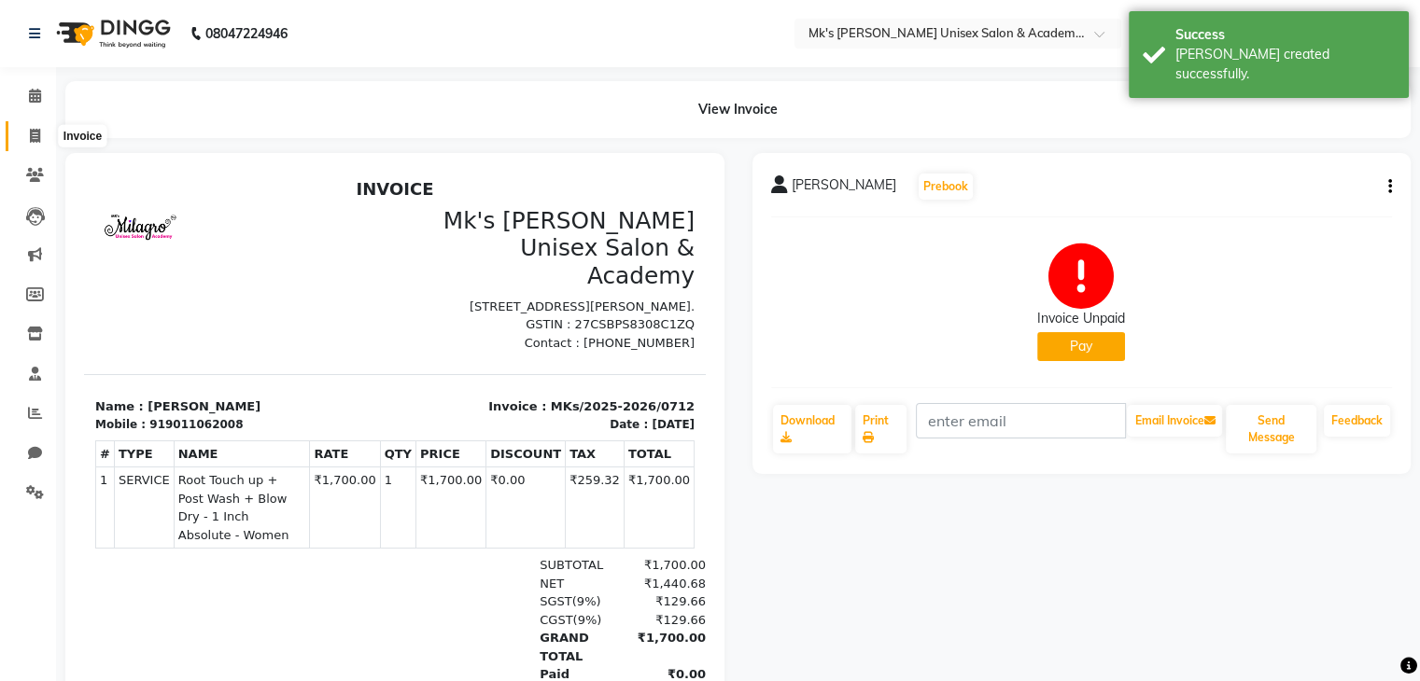
click at [41, 133] on span at bounding box center [35, 136] width 33 height 21
select select "service"
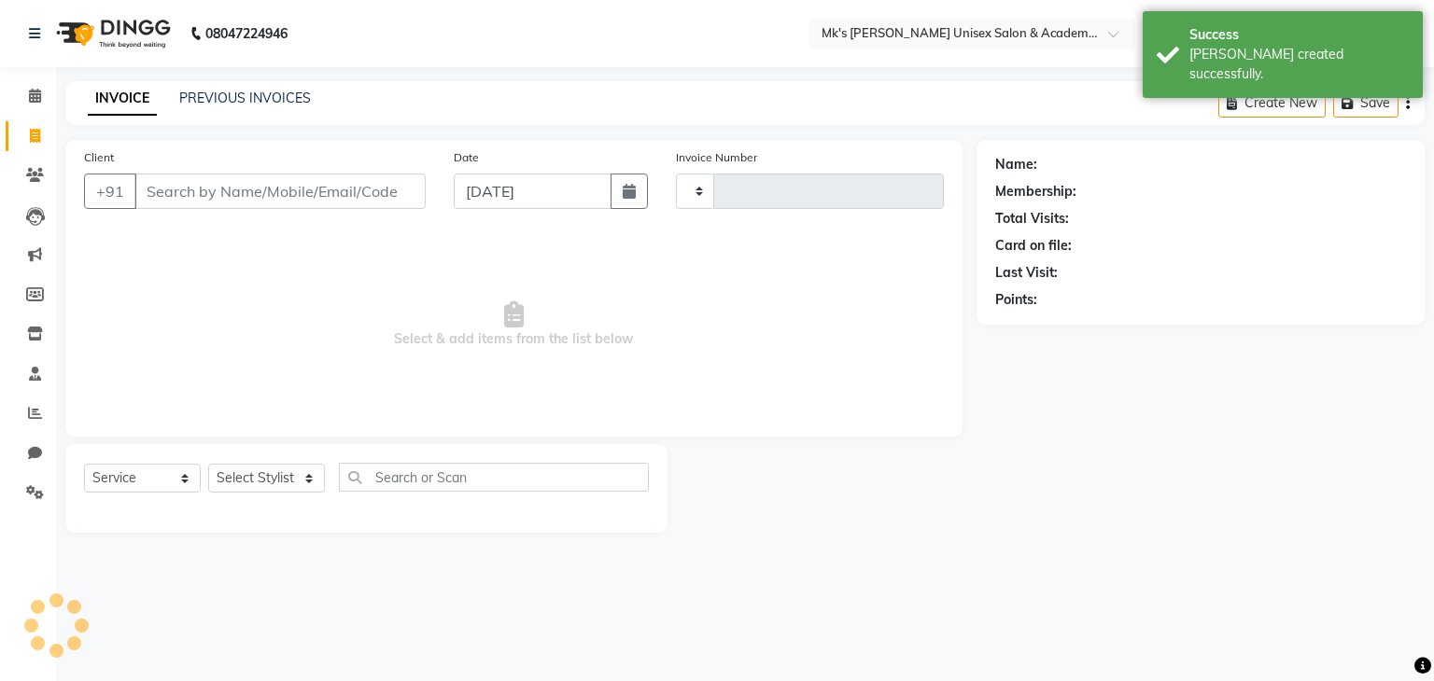
type input "0713"
select select "6031"
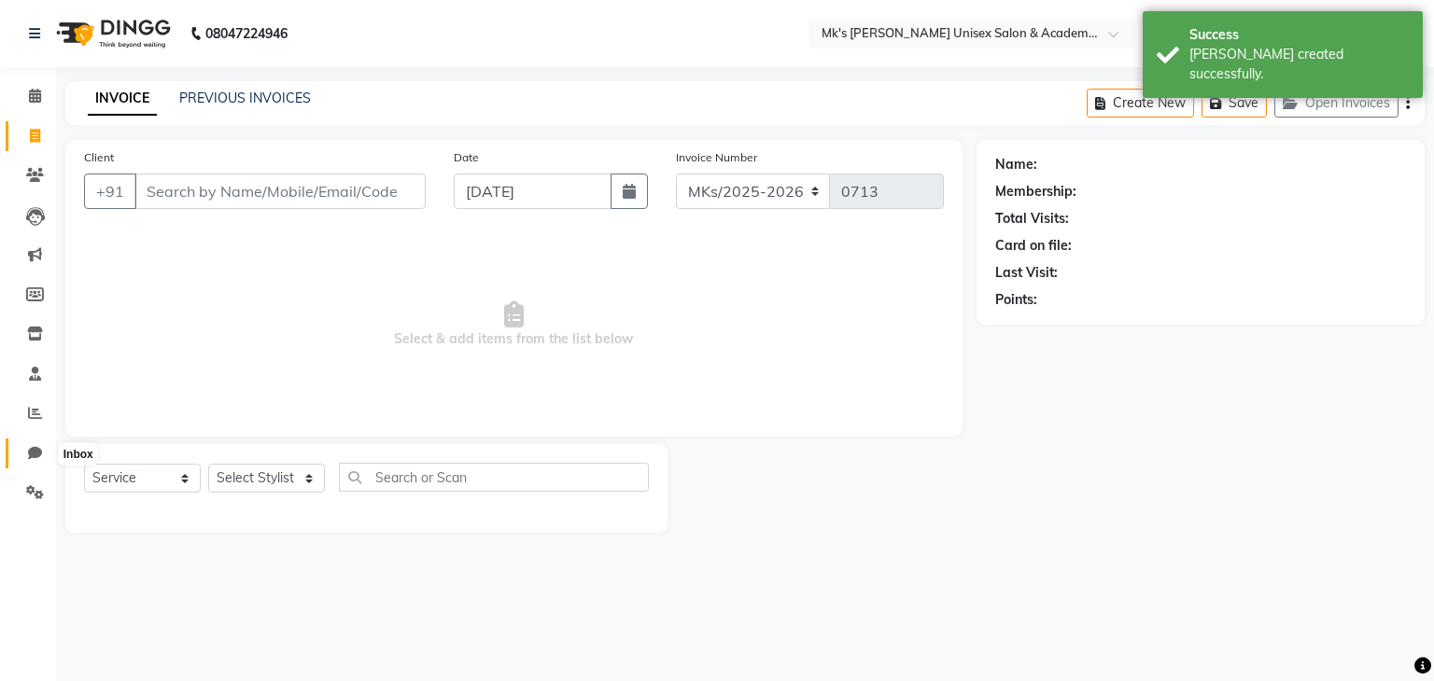
click at [42, 446] on span at bounding box center [35, 453] width 33 height 21
select select "100"
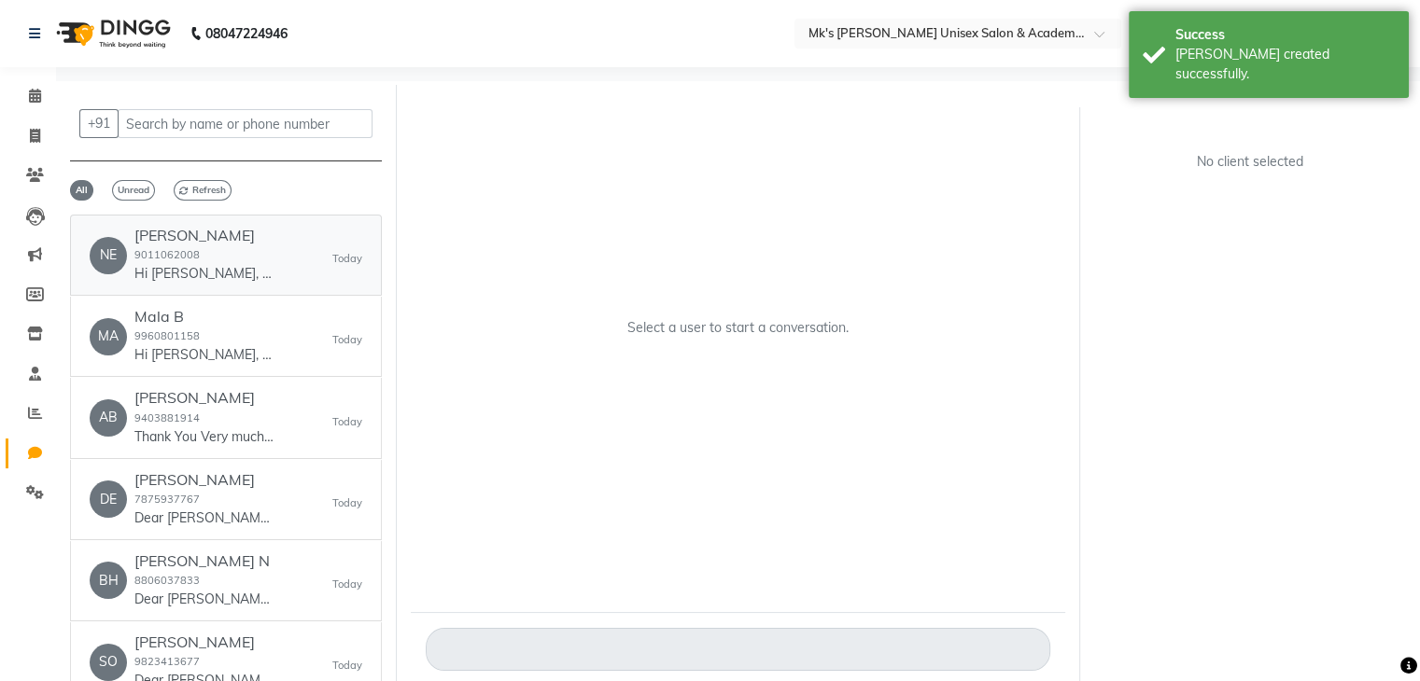
click at [136, 255] on small "9011062008" at bounding box center [166, 254] width 65 height 13
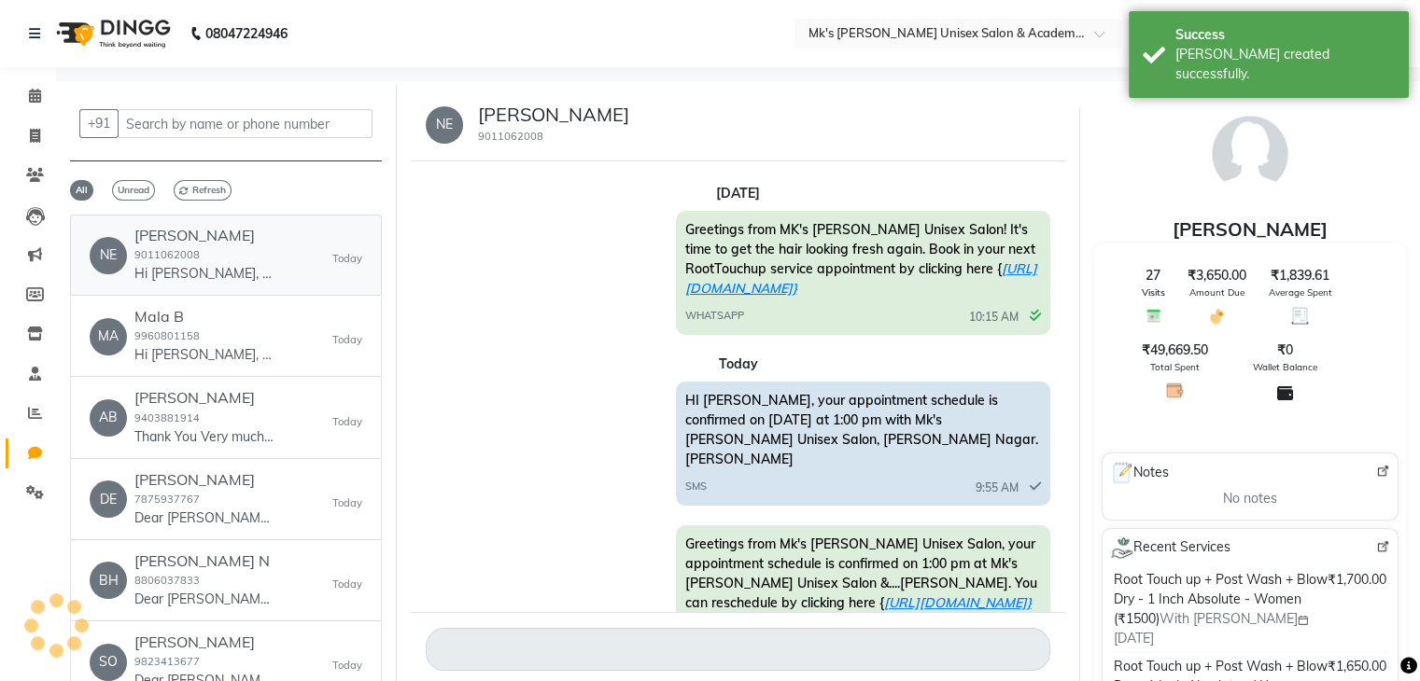
scroll to position [433, 0]
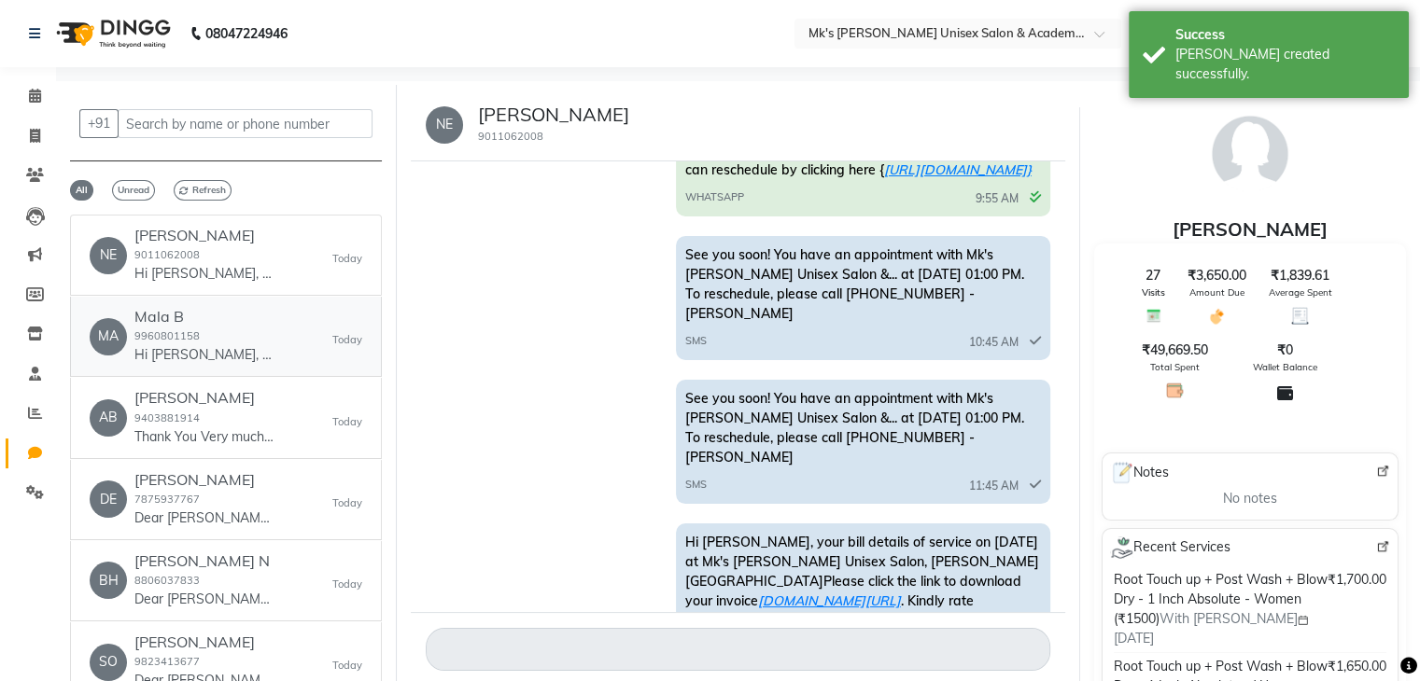
click at [172, 297] on link "MA Mala B 9960801158 Hi Mala, your bill details of service on today at Mk's Mil…" at bounding box center [226, 337] width 312 height 80
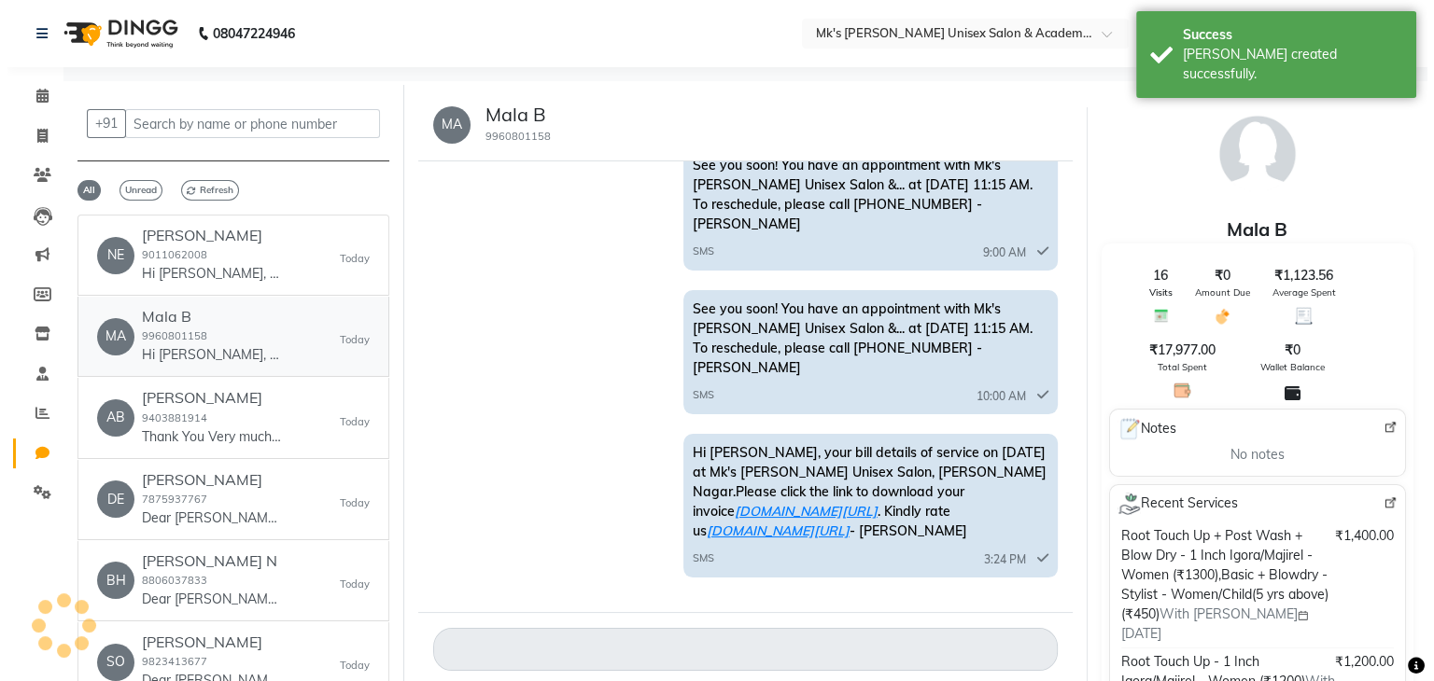
scroll to position [157, 0]
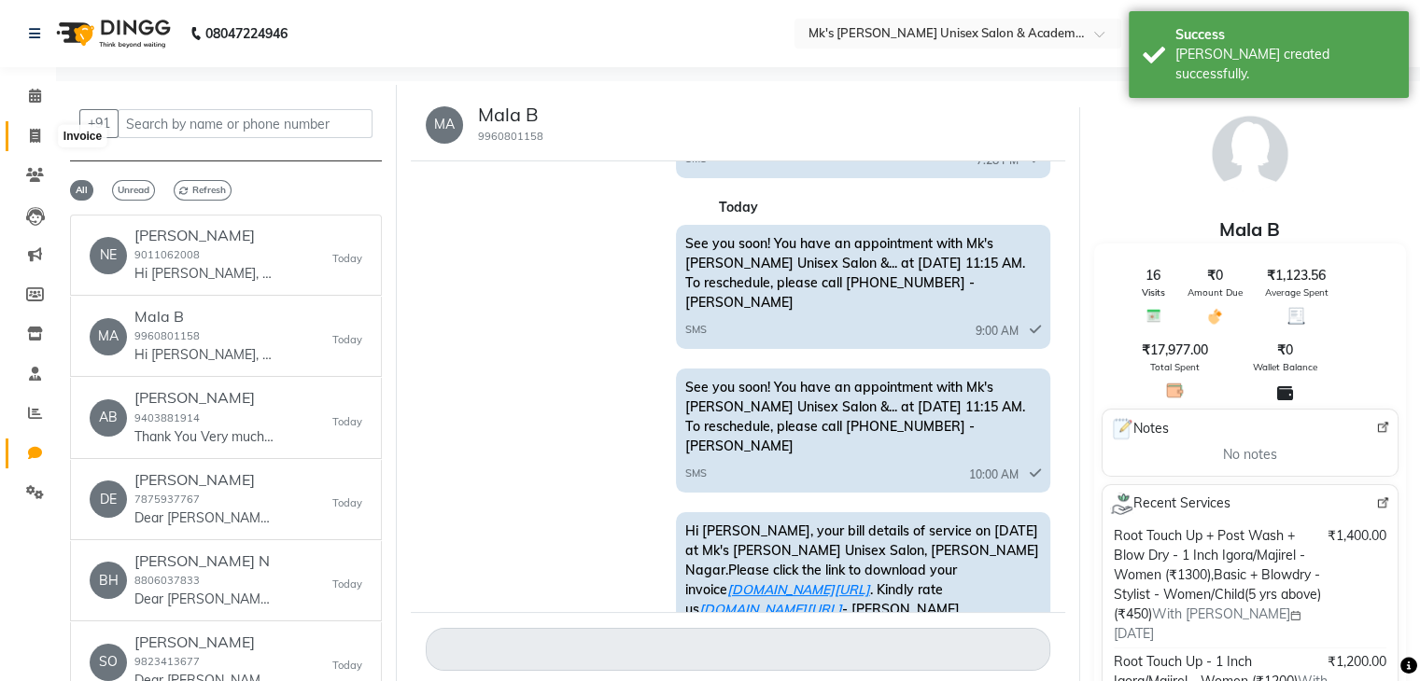
click at [26, 132] on span at bounding box center [35, 136] width 33 height 21
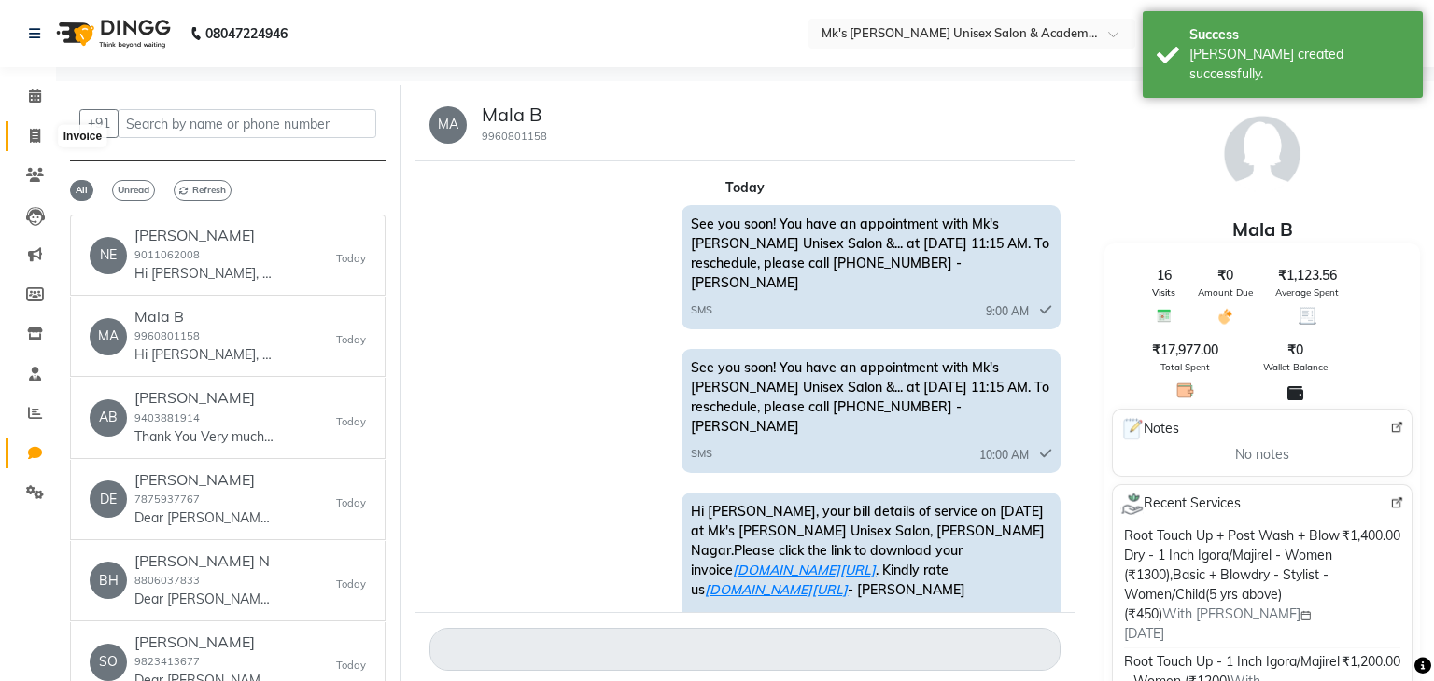
select select "service"
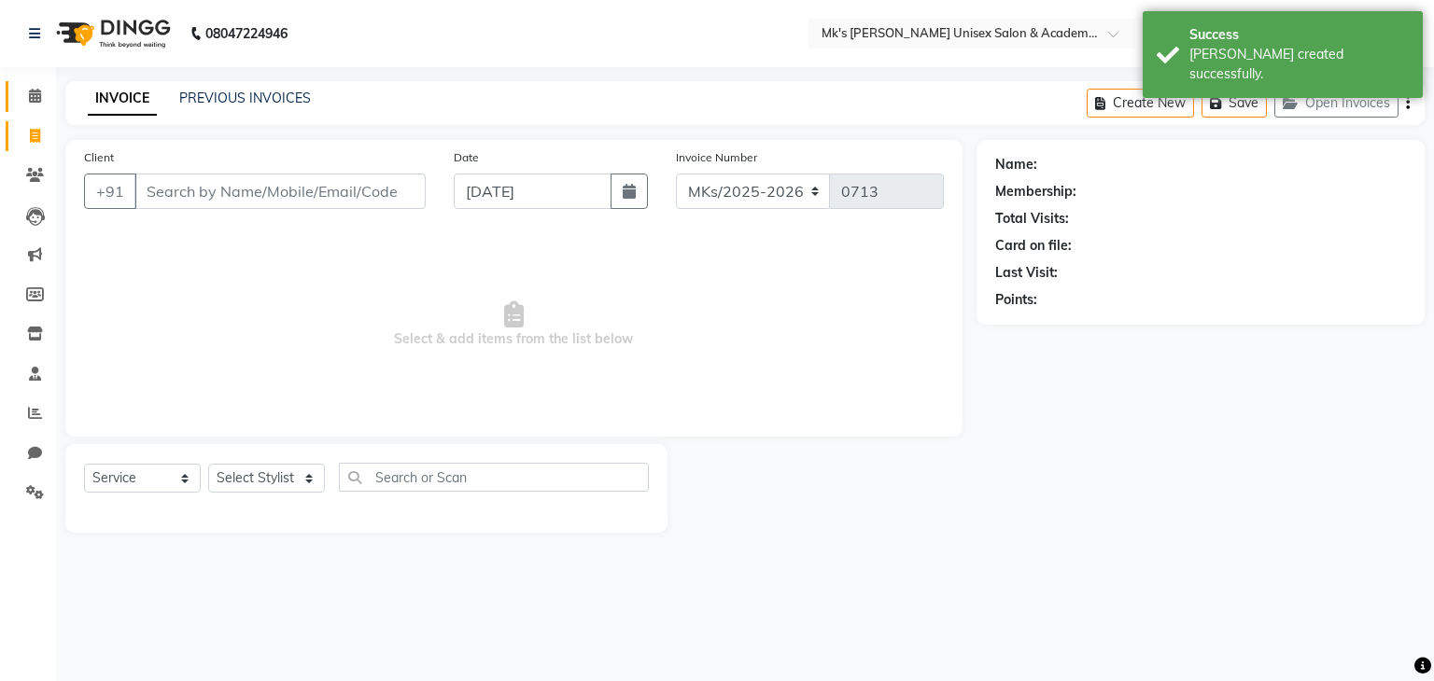
click at [28, 109] on link "Calendar" at bounding box center [28, 96] width 45 height 31
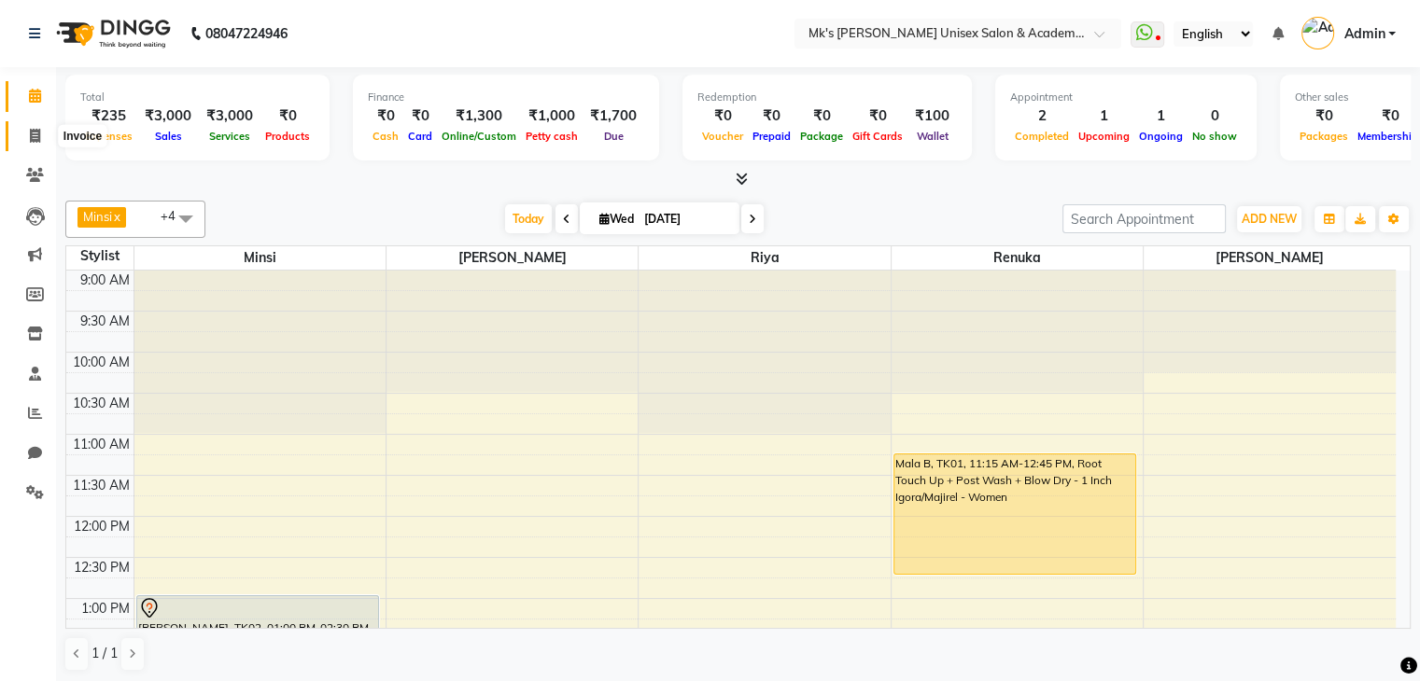
click at [45, 135] on span at bounding box center [35, 136] width 33 height 21
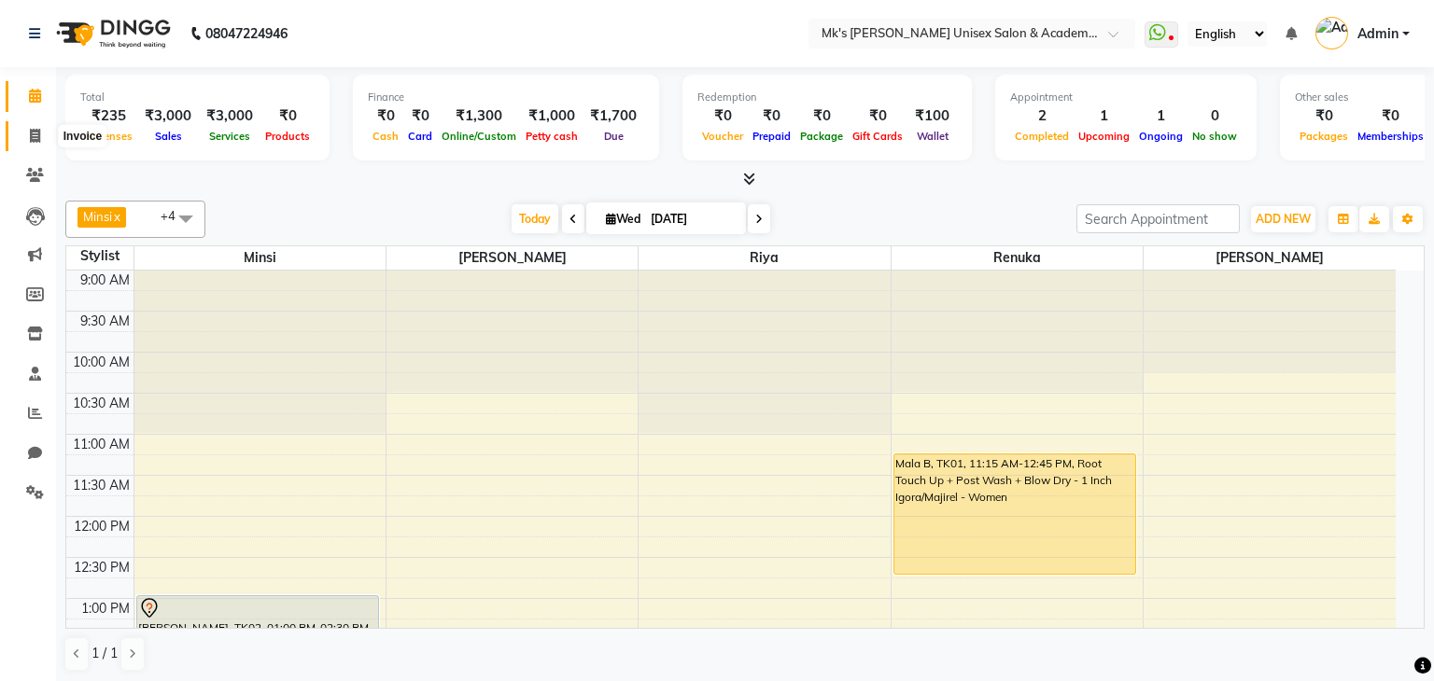
select select "service"
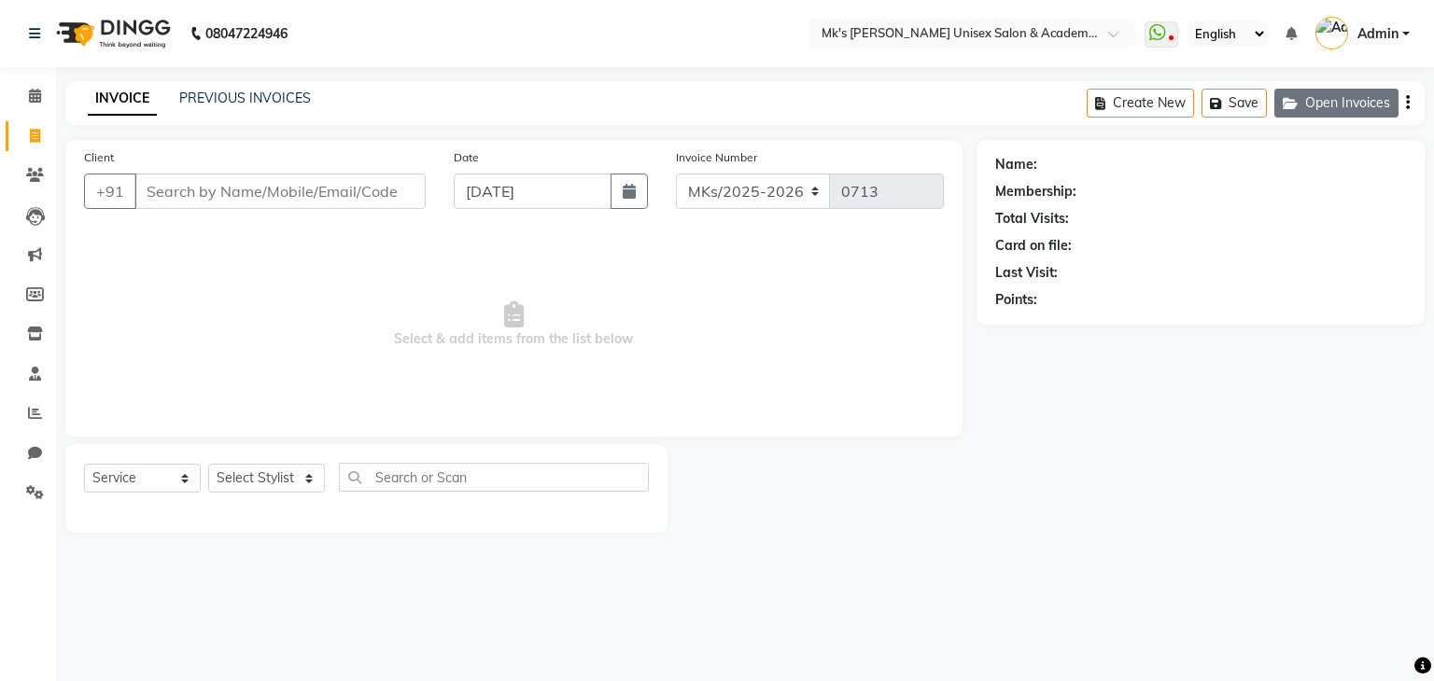
click at [1329, 99] on button "Open Invoices" at bounding box center [1336, 103] width 124 height 29
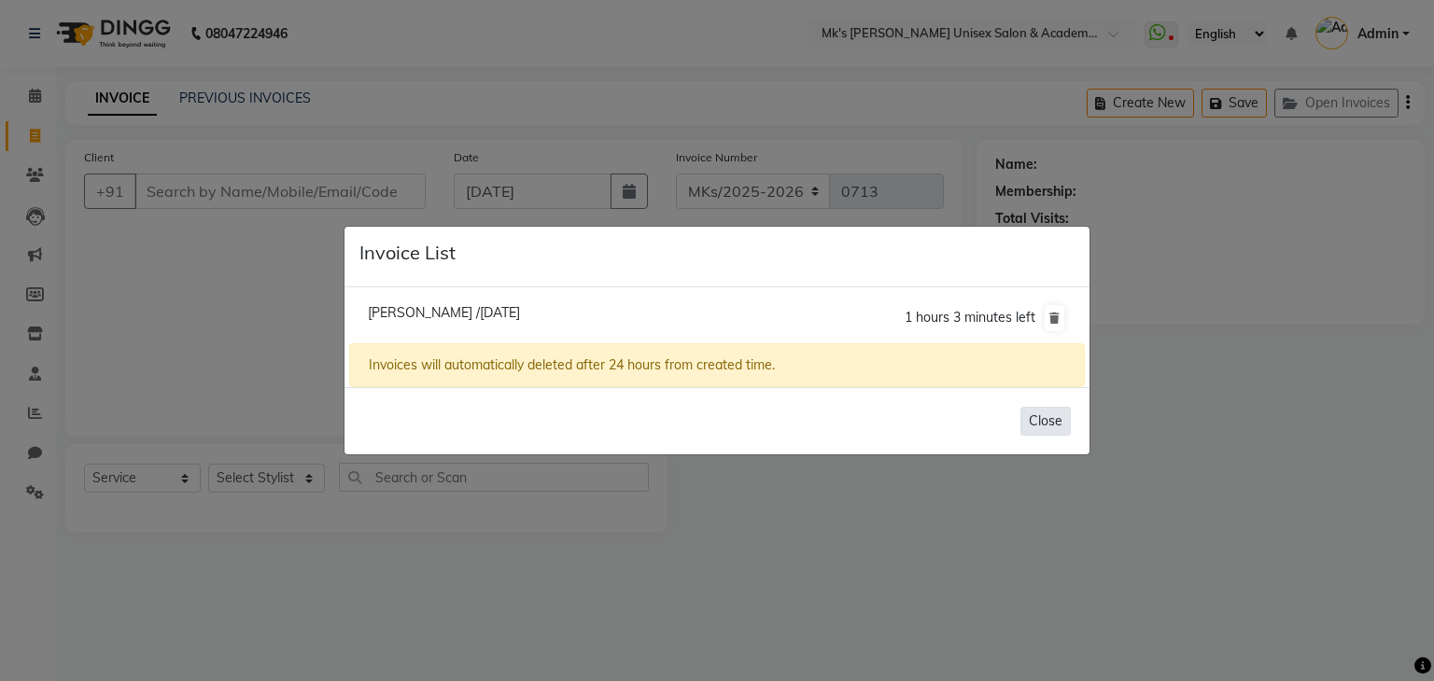
click at [1060, 421] on button "Close" at bounding box center [1045, 421] width 50 height 29
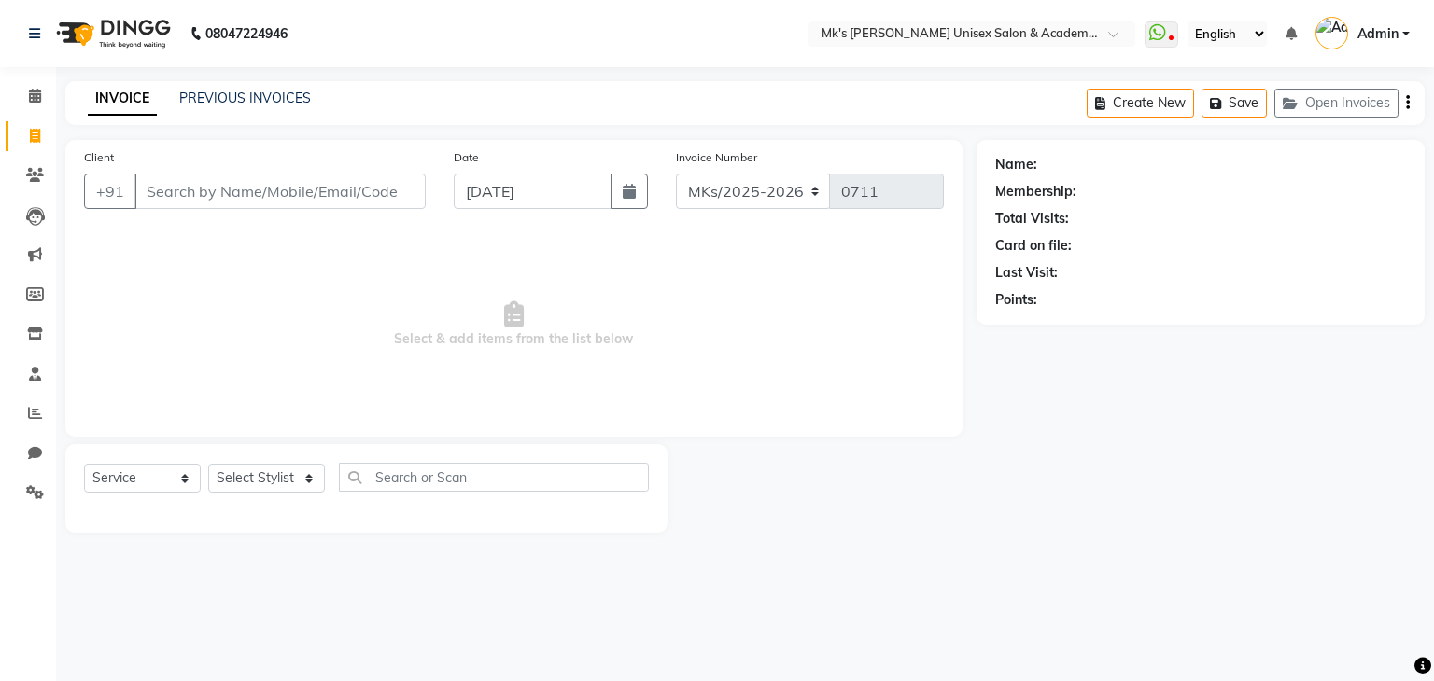
select select "service"
click at [1303, 104] on icon "button" at bounding box center [1294, 103] width 22 height 13
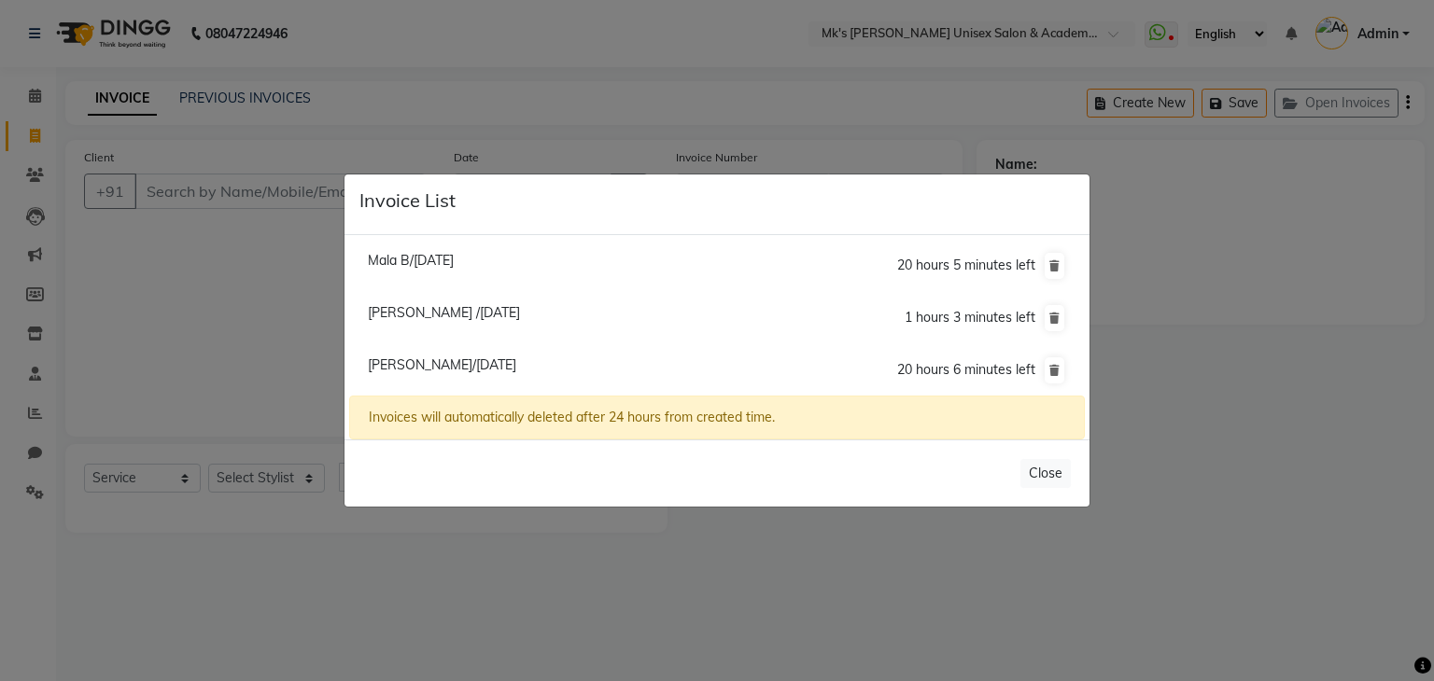
click at [1244, 288] on ngb-modal-window "Invoice List Mala B/[DATE] 20 hours 5 minutes left [GEOGRAPHIC_DATA] /[DATE] 1 …" at bounding box center [717, 340] width 1434 height 681
